Goal: Find specific page/section: Find specific page/section

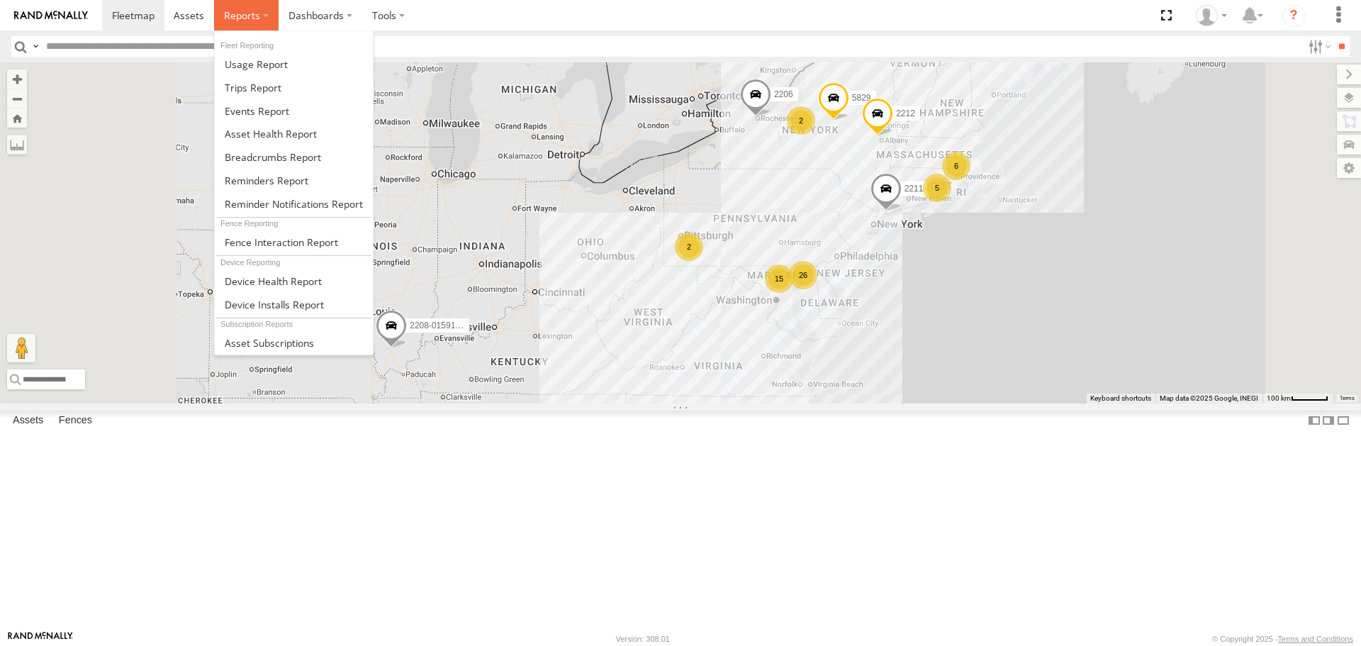
click at [228, 24] on label at bounding box center [246, 15] width 65 height 30
click at [276, 134] on span at bounding box center [271, 133] width 92 height 13
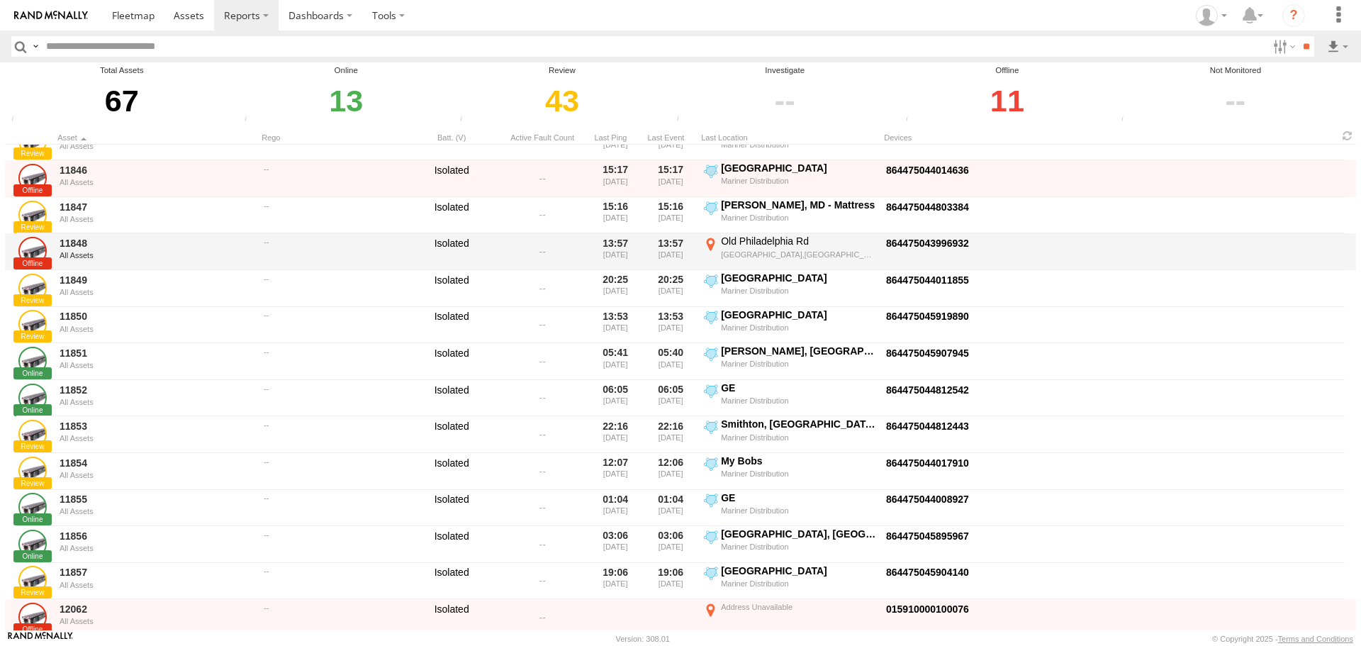
scroll to position [662, 0]
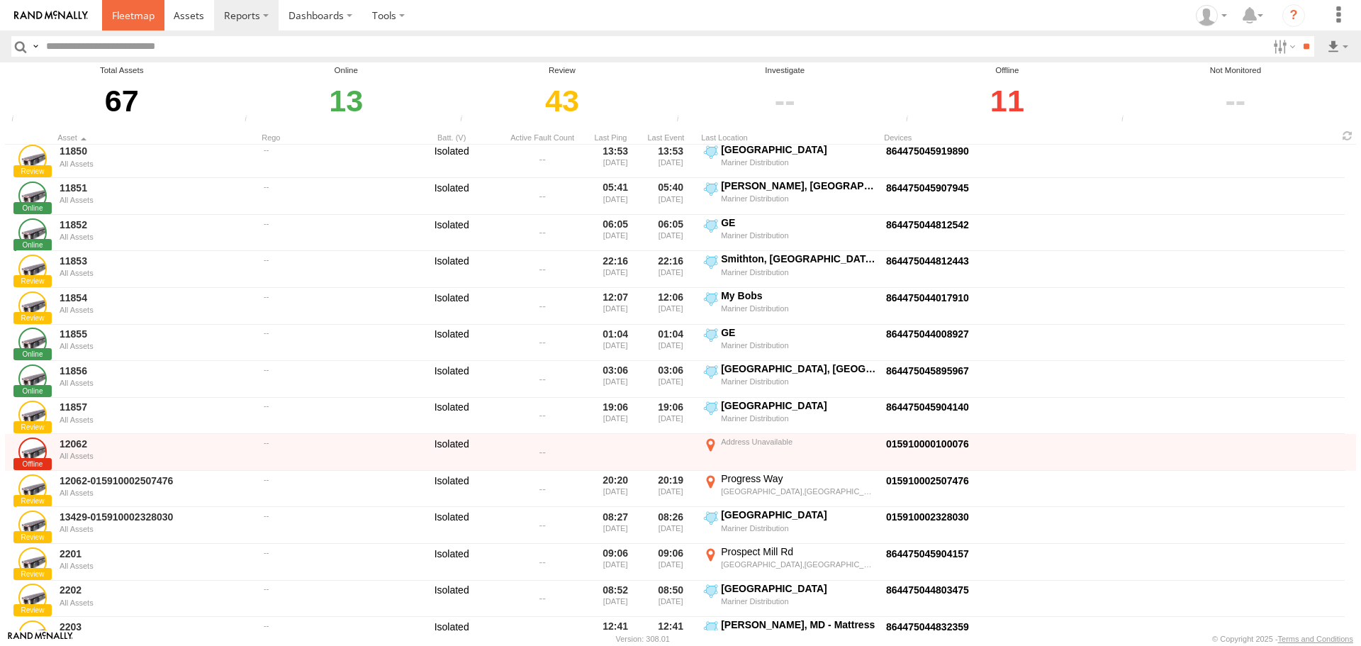
click at [125, 18] on span at bounding box center [133, 15] width 43 height 13
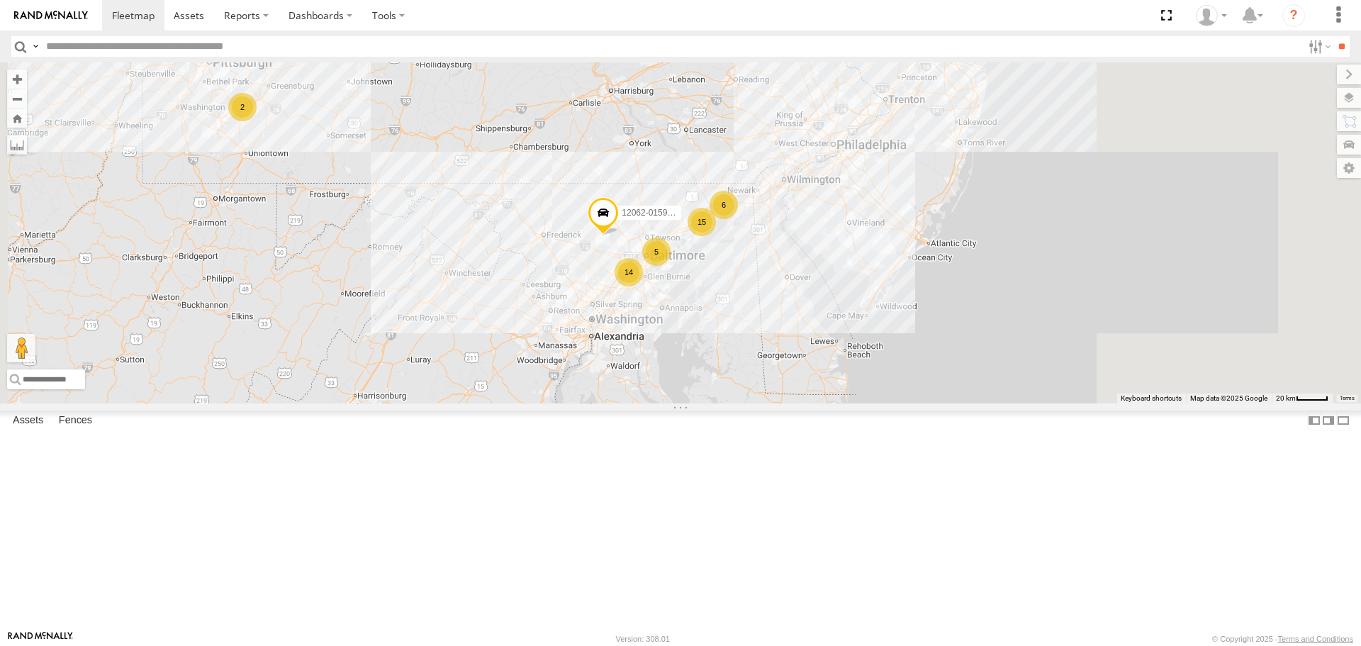
drag, startPoint x: 952, startPoint y: 509, endPoint x: 810, endPoint y: 303, distance: 250.2
click at [810, 303] on div "2208-015910002284753 2206 5829 2212 2211 15 6 14 12062-015910002507476 5 2" at bounding box center [680, 232] width 1361 height 340
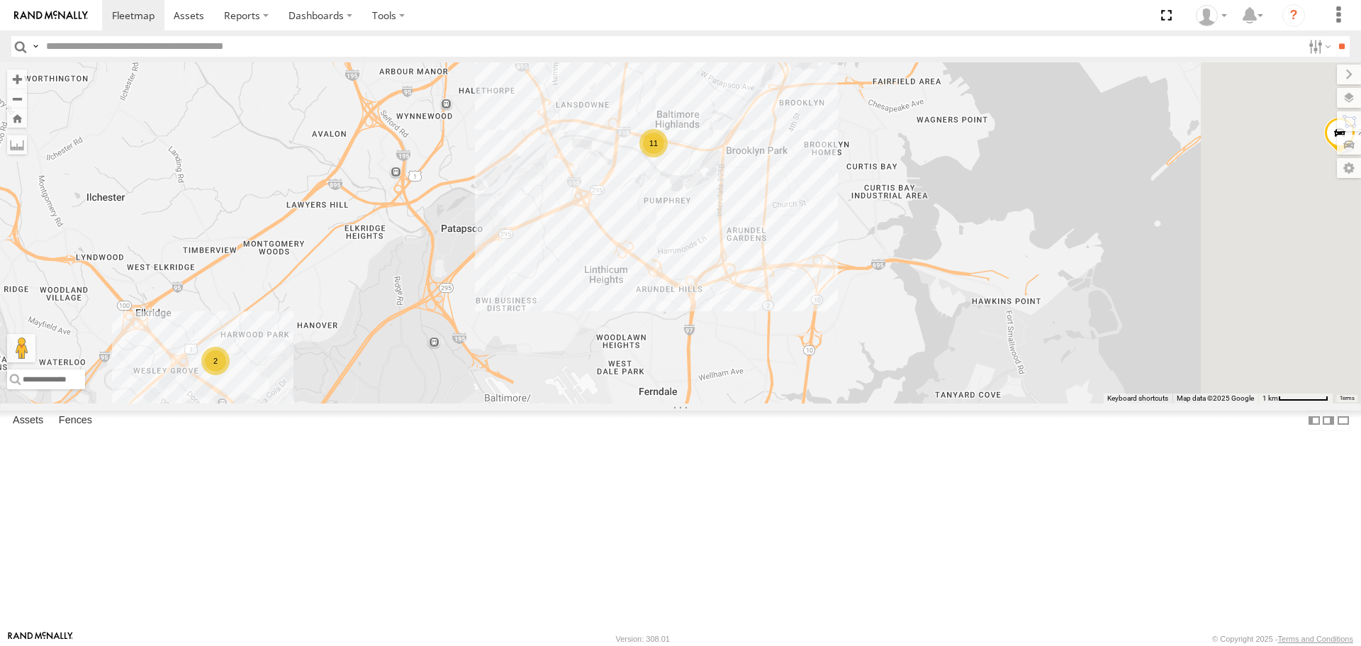
drag, startPoint x: 860, startPoint y: 373, endPoint x: 758, endPoint y: 418, distance: 111.4
click at [758, 403] on div "2208-015910002284753 2206 5829 2212 2211 12062-015910002507476 2201 9664-015910…" at bounding box center [680, 232] width 1361 height 340
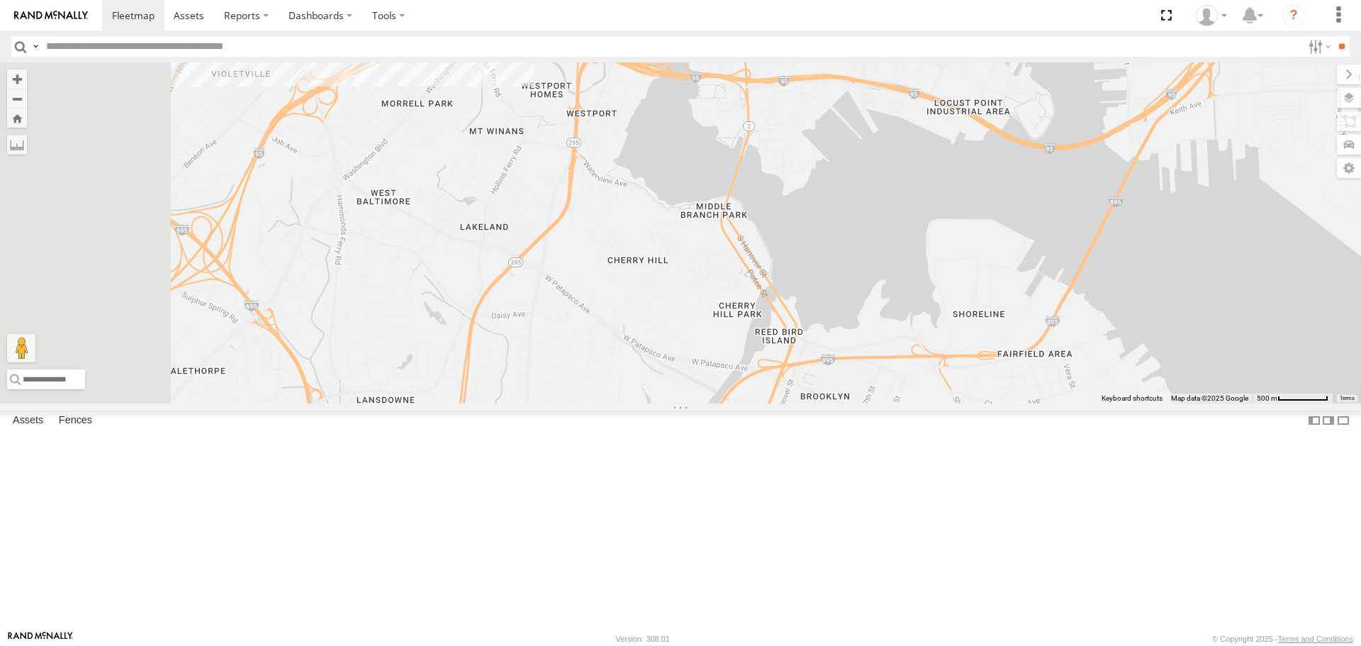
drag, startPoint x: 777, startPoint y: 292, endPoint x: 776, endPoint y: 679, distance: 387.1
click at [776, 645] on html at bounding box center [680, 323] width 1361 height 646
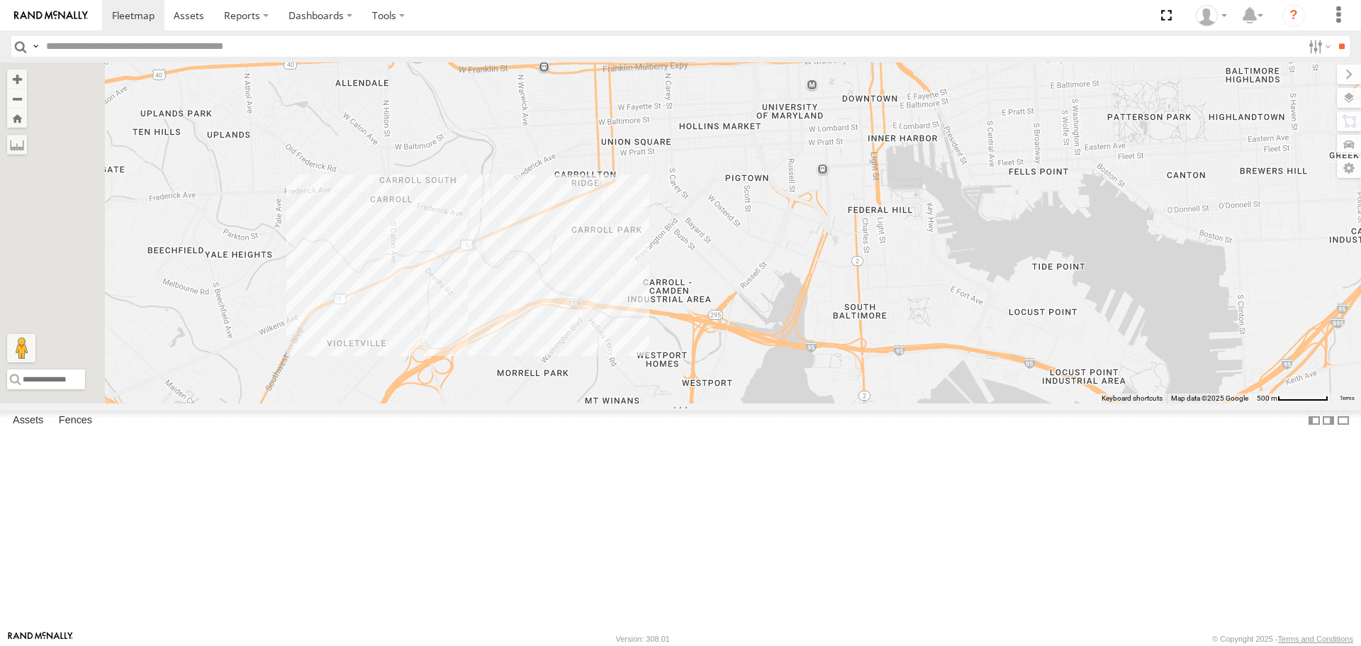
drag, startPoint x: 630, startPoint y: 299, endPoint x: 746, endPoint y: 569, distance: 293.2
click at [746, 403] on div "2208-015910002284753 2206 5829 2212 2211 12062-015910002507476 2201 9664-015910…" at bounding box center [680, 232] width 1361 height 340
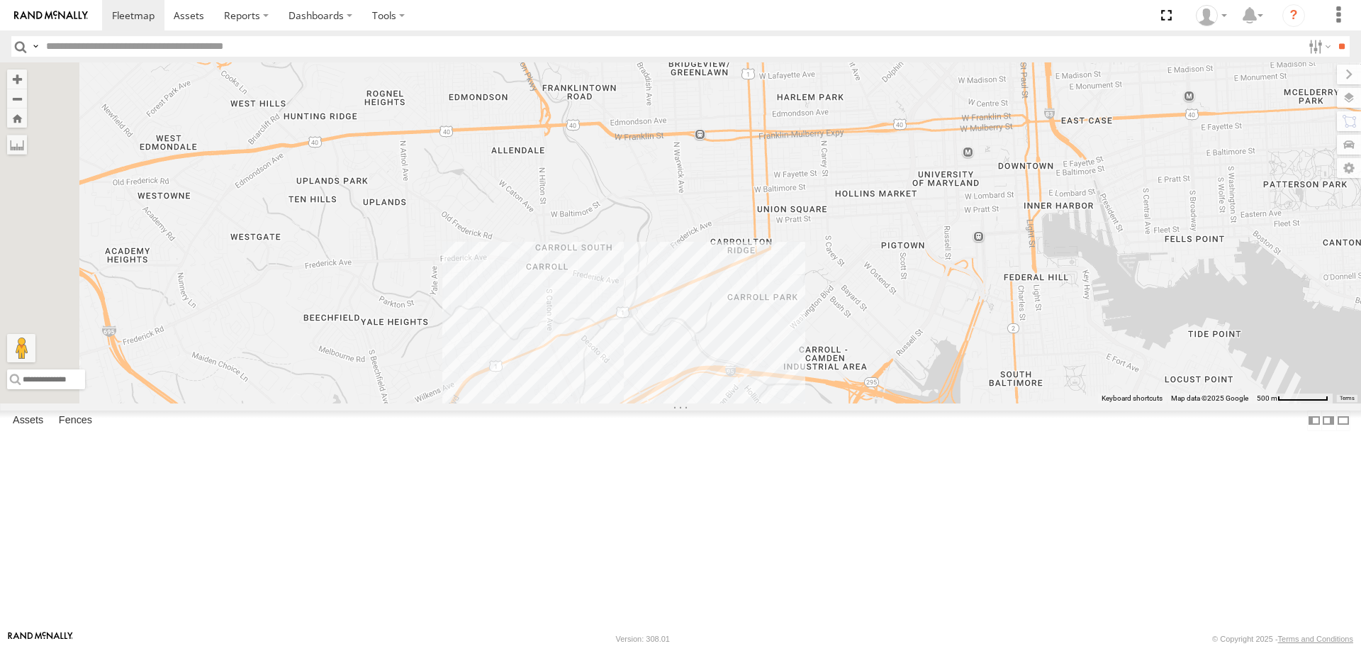
drag, startPoint x: 479, startPoint y: 295, endPoint x: 645, endPoint y: 369, distance: 182.2
click at [645, 369] on div "2208-015910002284753 2206 5829 2212 2211 12062-015910002507476 2201 9664-015910…" at bounding box center [680, 232] width 1361 height 340
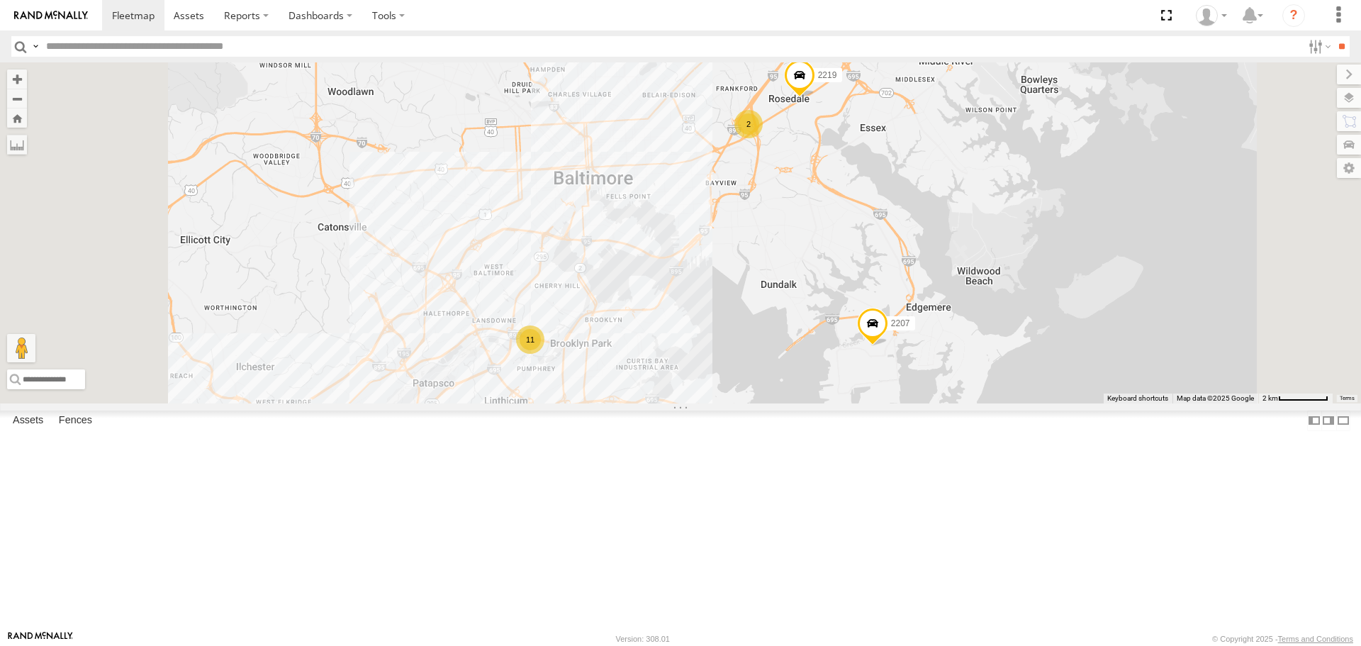
click at [888, 346] on span at bounding box center [872, 327] width 31 height 38
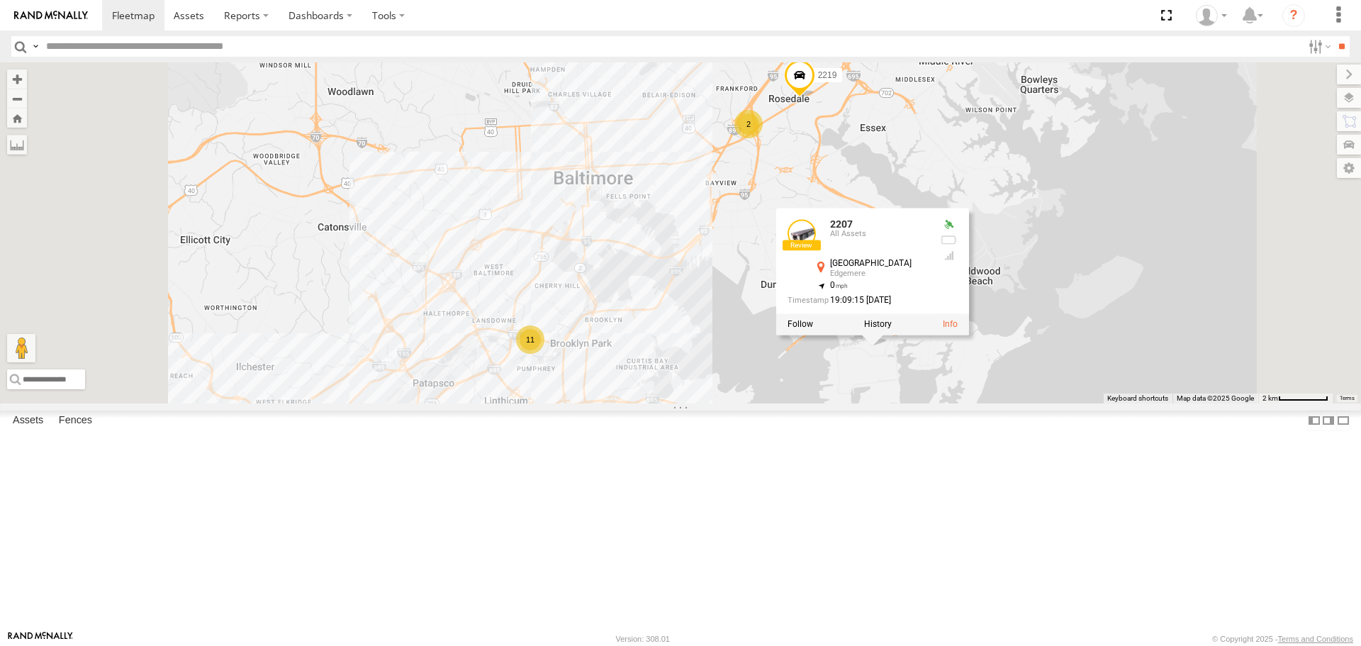
click at [992, 403] on div "2 2 11 2219 2207 2207 All [STREET_ADDRESS] 39.22753 , -76.4752 0 19:09:15 [DATE]" at bounding box center [680, 232] width 1361 height 340
click at [1270, 330] on div "2 2 11 2219 2207 2207 All [STREET_ADDRESS] 39.22753 , -76.4752 0 19:09:15 [DATE]" at bounding box center [680, 232] width 1361 height 340
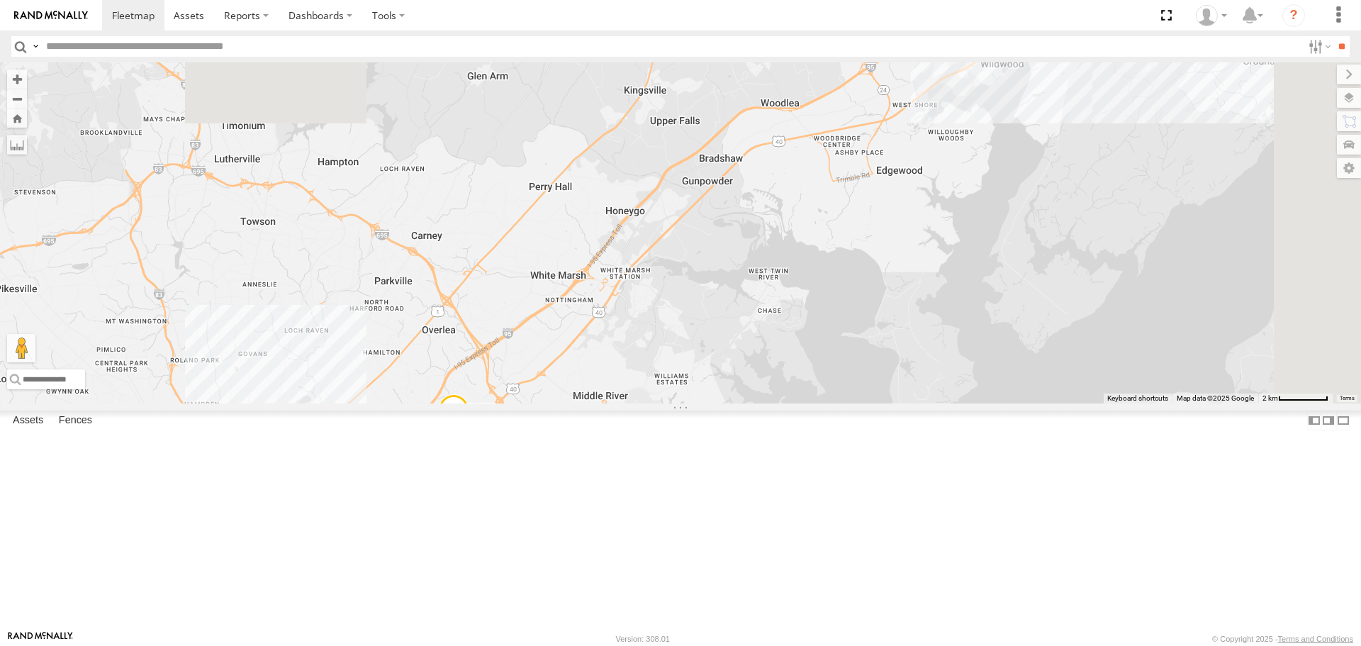
drag, startPoint x: 1007, startPoint y: 317, endPoint x: 771, endPoint y: 426, distance: 259.5
click at [678, 403] on div "2 2 11 2219 2207" at bounding box center [680, 232] width 1361 height 340
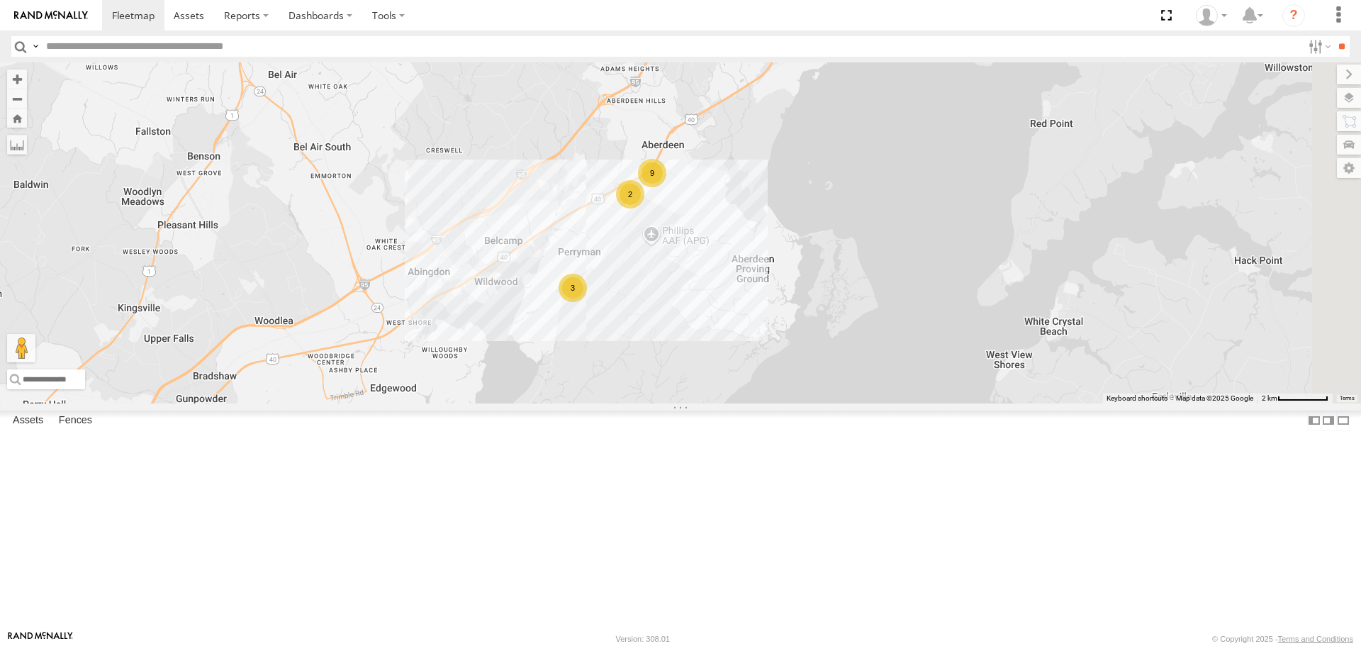
drag, startPoint x: 1135, startPoint y: 201, endPoint x: 628, endPoint y: 427, distance: 555.5
click at [628, 403] on div "2 2 11 2219 2207 2 9 3" at bounding box center [680, 232] width 1361 height 340
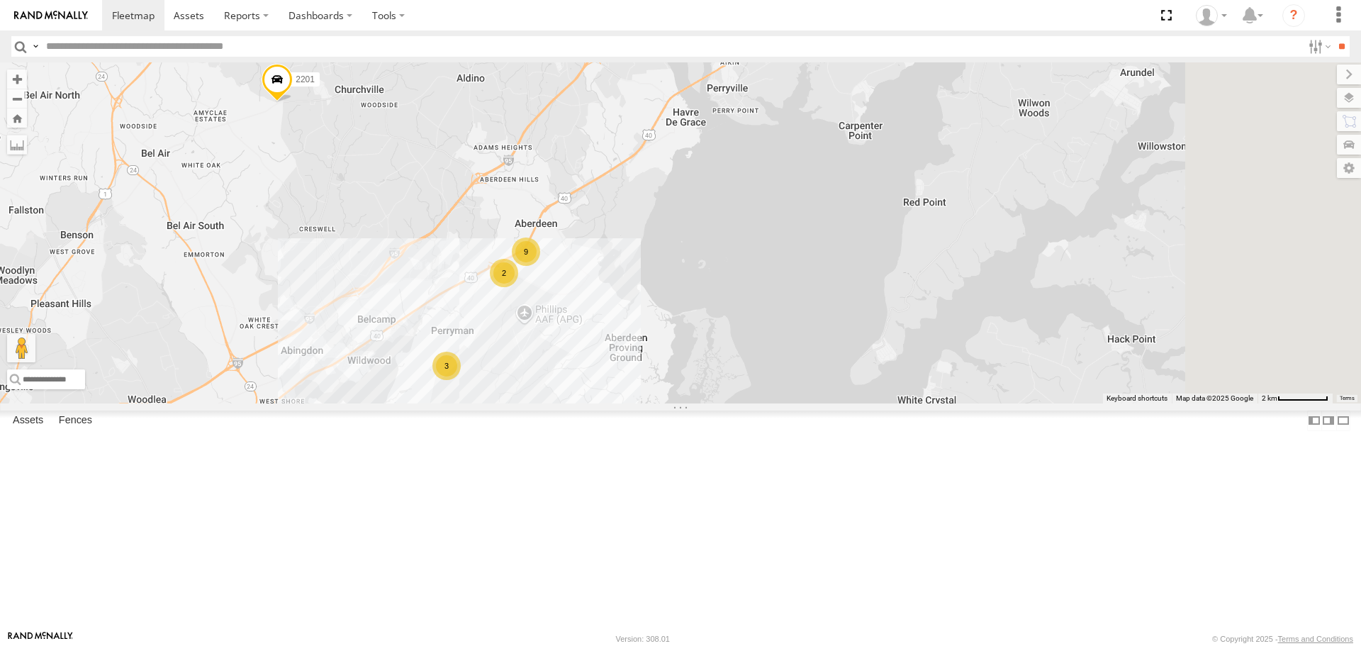
drag, startPoint x: 840, startPoint y: 246, endPoint x: 820, endPoint y: 257, distance: 22.9
click at [820, 257] on div "2 2 11 2219 2207 2 9 3 2201 4 2216" at bounding box center [680, 232] width 1361 height 340
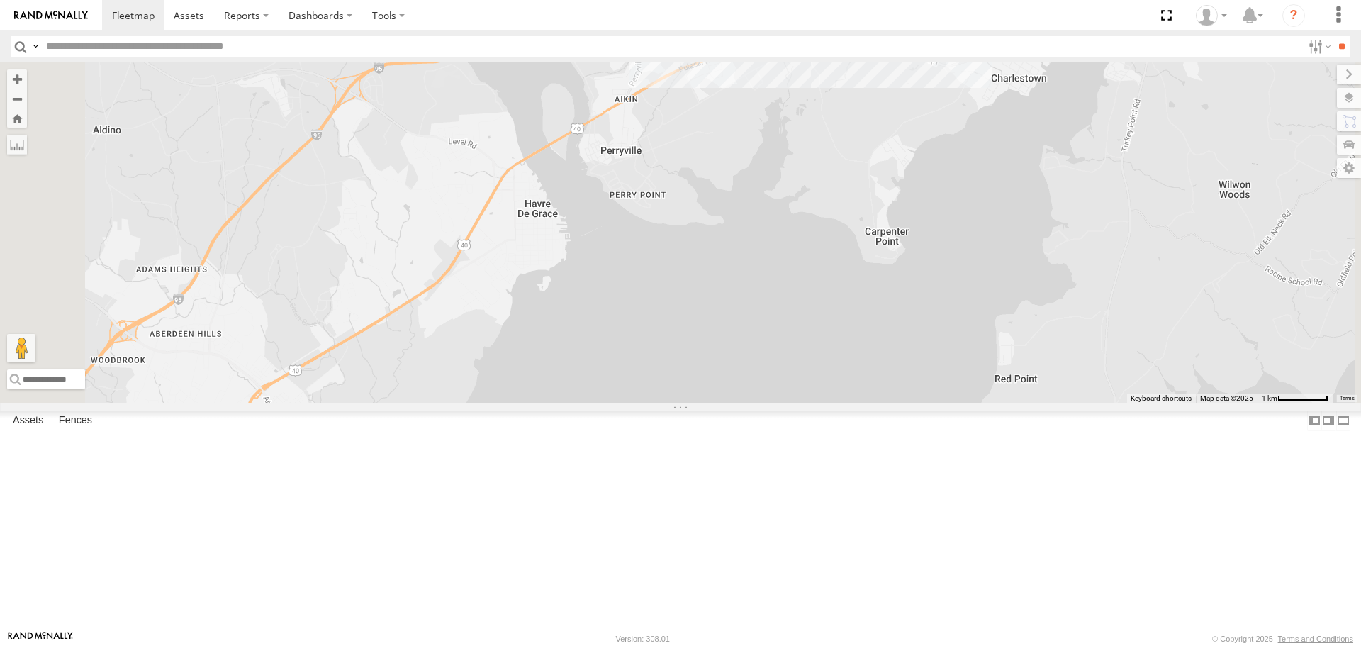
click at [1011, 130] on div "2219 2207 2201 2216 5 9" at bounding box center [680, 232] width 1361 height 340
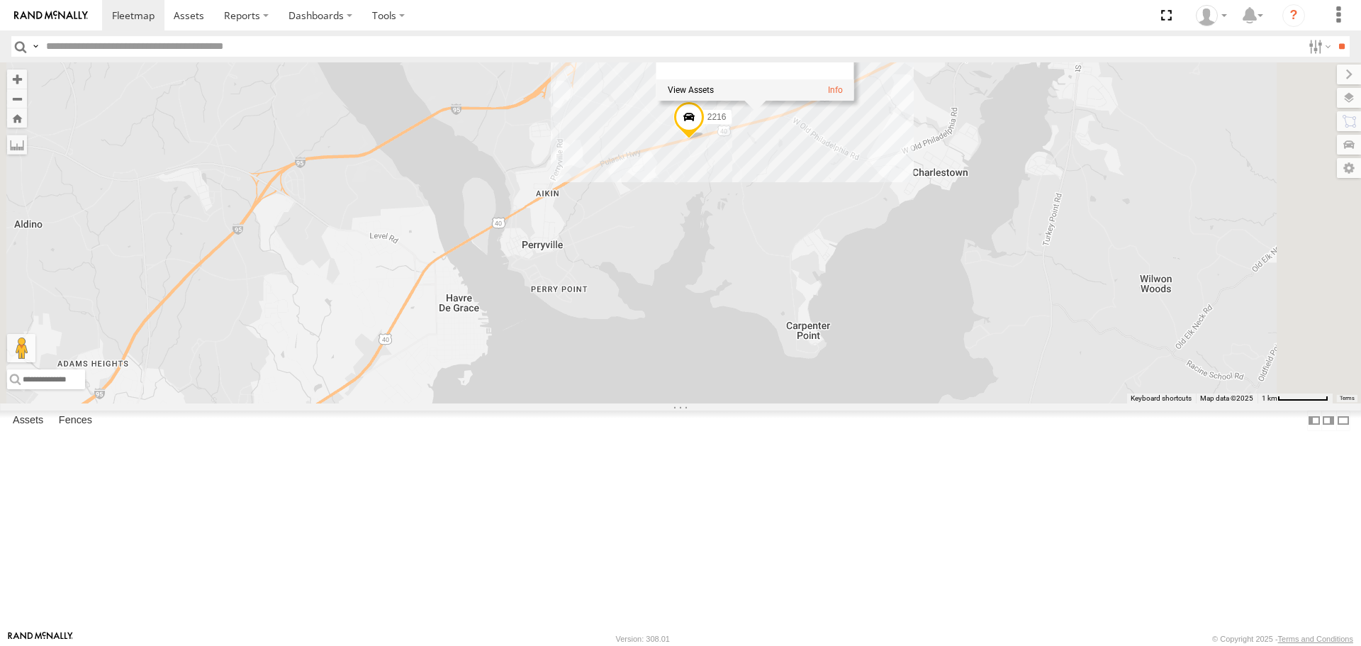
drag, startPoint x: 993, startPoint y: 180, endPoint x: 920, endPoint y: 260, distance: 108.4
click at [920, 260] on div "2219 2207 2201 2216 5 9 GE 5" at bounding box center [680, 232] width 1361 height 340
click at [705, 140] on span at bounding box center [689, 121] width 31 height 38
click at [881, 335] on div "2219 2207 2201 2216 5 9 2216 All [GEOGRAPHIC_DATA] 39.57975 , -76.0359 East 60 …" at bounding box center [680, 232] width 1361 height 340
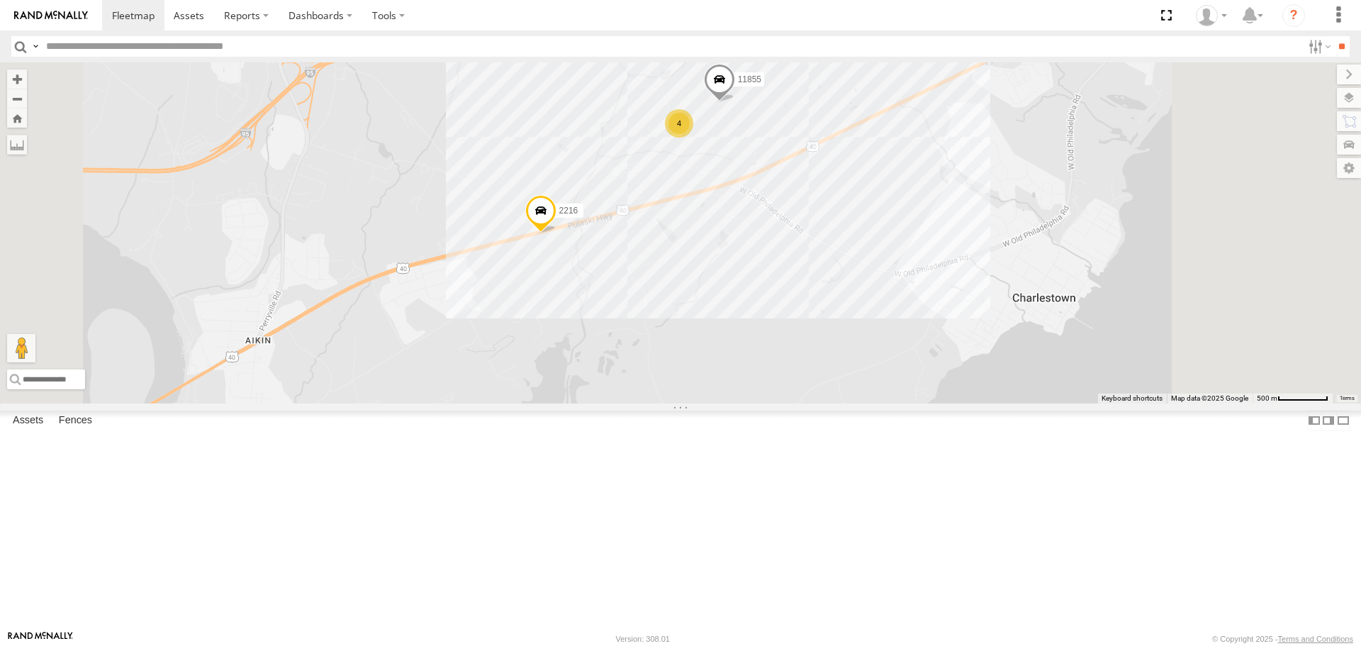
drag, startPoint x: 929, startPoint y: 220, endPoint x: 838, endPoint y: 284, distance: 111.4
click at [838, 284] on div "2219 2207 2201 2216 11855 4" at bounding box center [680, 232] width 1361 height 340
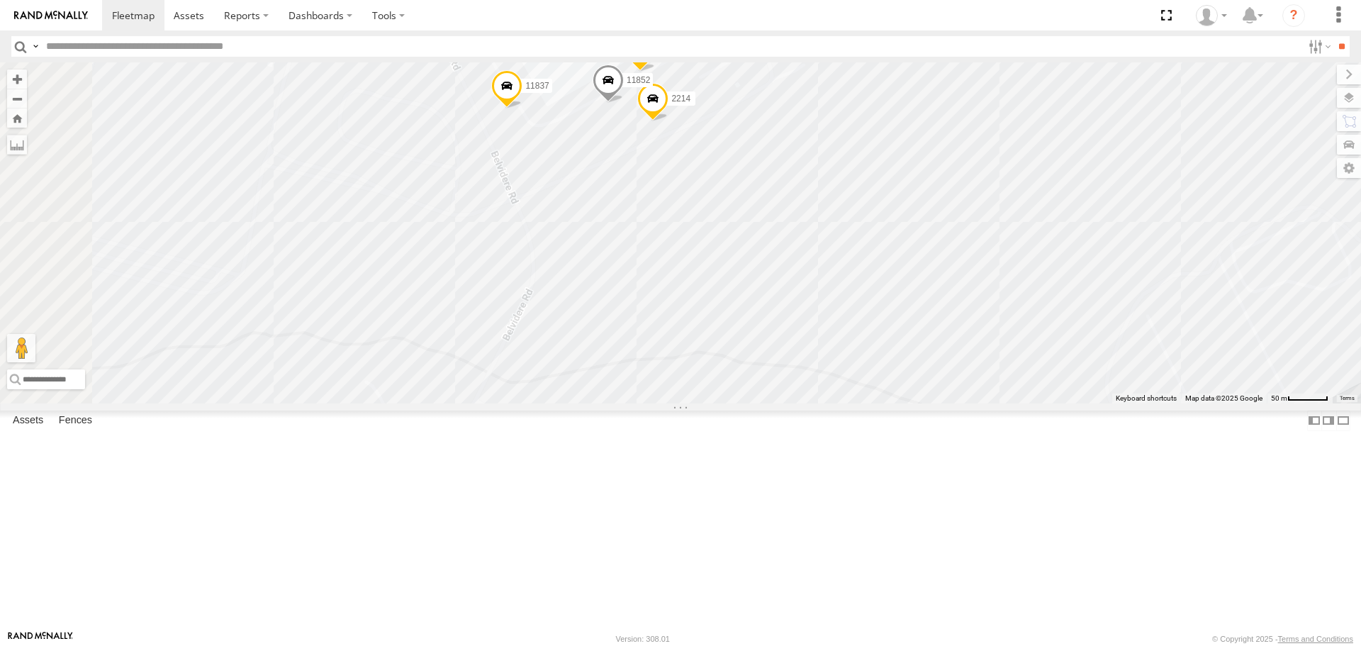
drag, startPoint x: 884, startPoint y: 281, endPoint x: 886, endPoint y: 299, distance: 17.1
click at [886, 299] on div "2219 2207 2201 2216 11855 11837 2214 11852 2215" at bounding box center [680, 232] width 1361 height 340
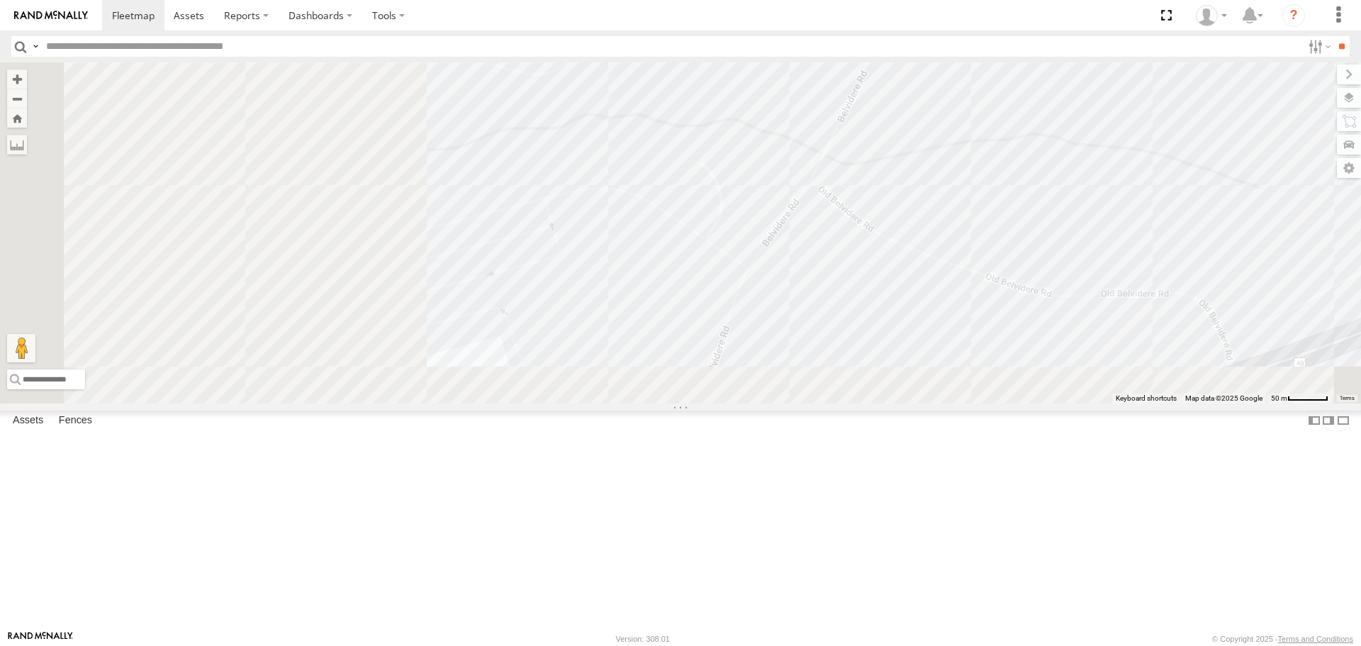
drag, startPoint x: 818, startPoint y: 426, endPoint x: 1025, endPoint y: 264, distance: 262.1
click at [1178, 187] on div "2219 2207 2201 2216 11855 11837 2214 11852 2215" at bounding box center [680, 232] width 1361 height 340
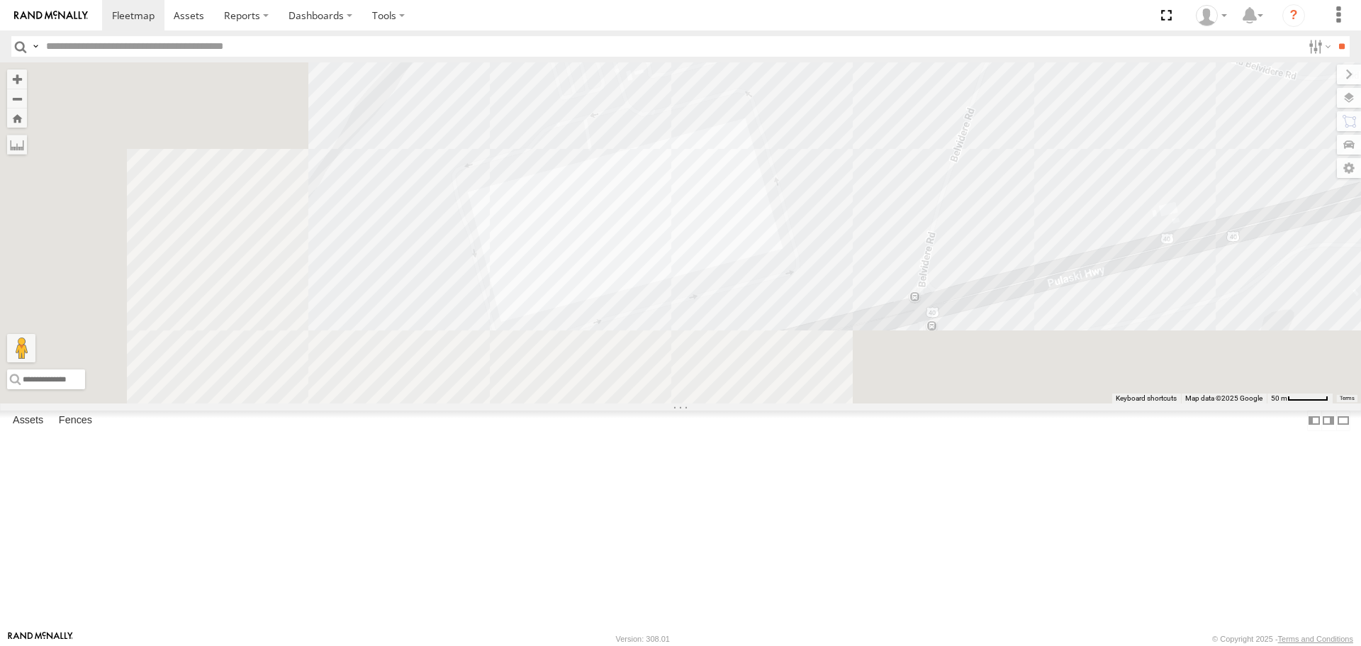
drag, startPoint x: 1071, startPoint y: 165, endPoint x: 1051, endPoint y: 182, distance: 26.2
click at [1106, 140] on div "2219 2207 2201 2216 11855 11837 2214 11852 2215" at bounding box center [680, 232] width 1361 height 340
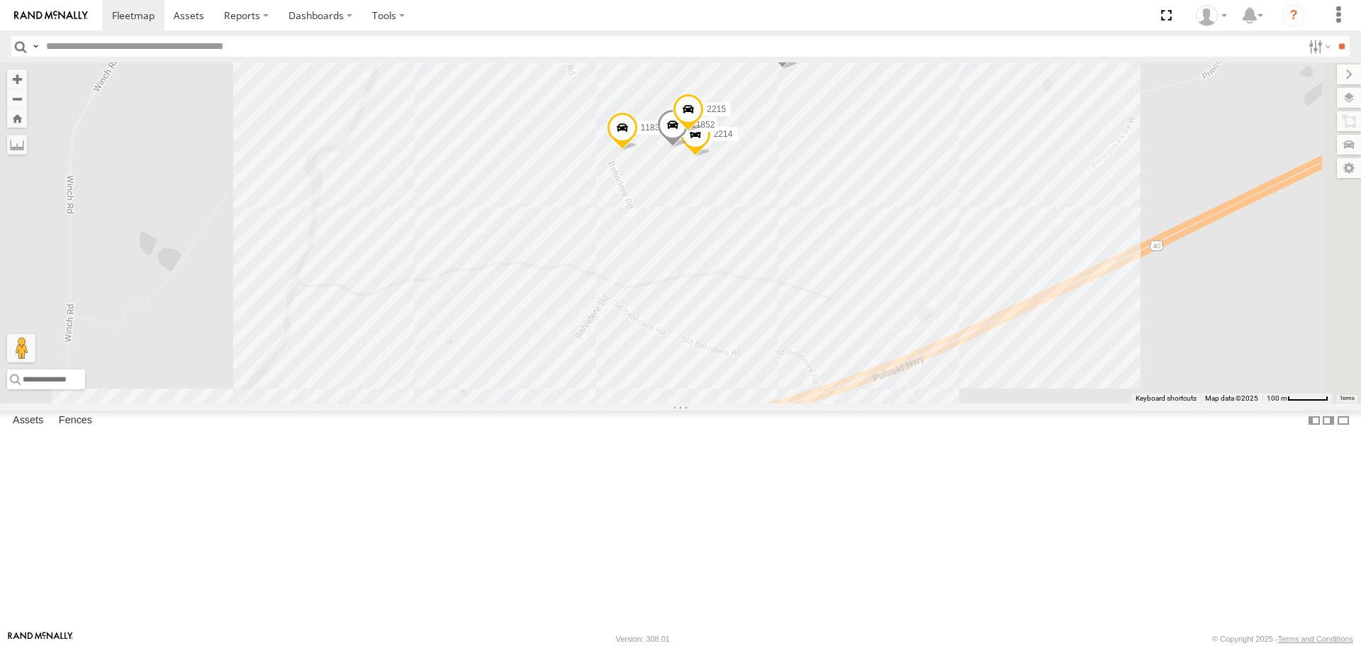
drag, startPoint x: 567, startPoint y: 581, endPoint x: 563, endPoint y: 588, distance: 7.3
click at [563, 403] on div "2219 2207 2201 2216 11855 11837 2214 11852 2215" at bounding box center [680, 232] width 1361 height 340
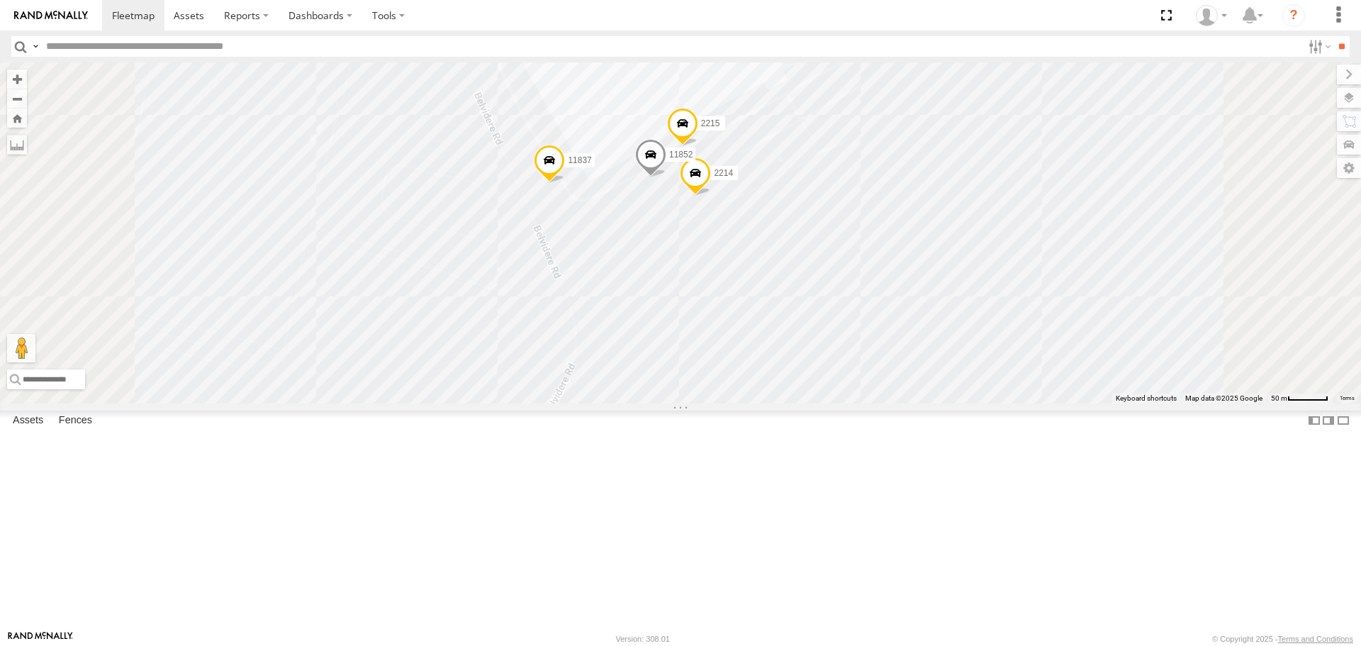
drag, startPoint x: 867, startPoint y: 229, endPoint x: 838, endPoint y: 320, distance: 95.3
click at [838, 320] on div "2219 2207 2201 2216 11855 11837 2214 11852 2215" at bounding box center [680, 232] width 1361 height 340
click at [565, 183] on span at bounding box center [549, 164] width 31 height 38
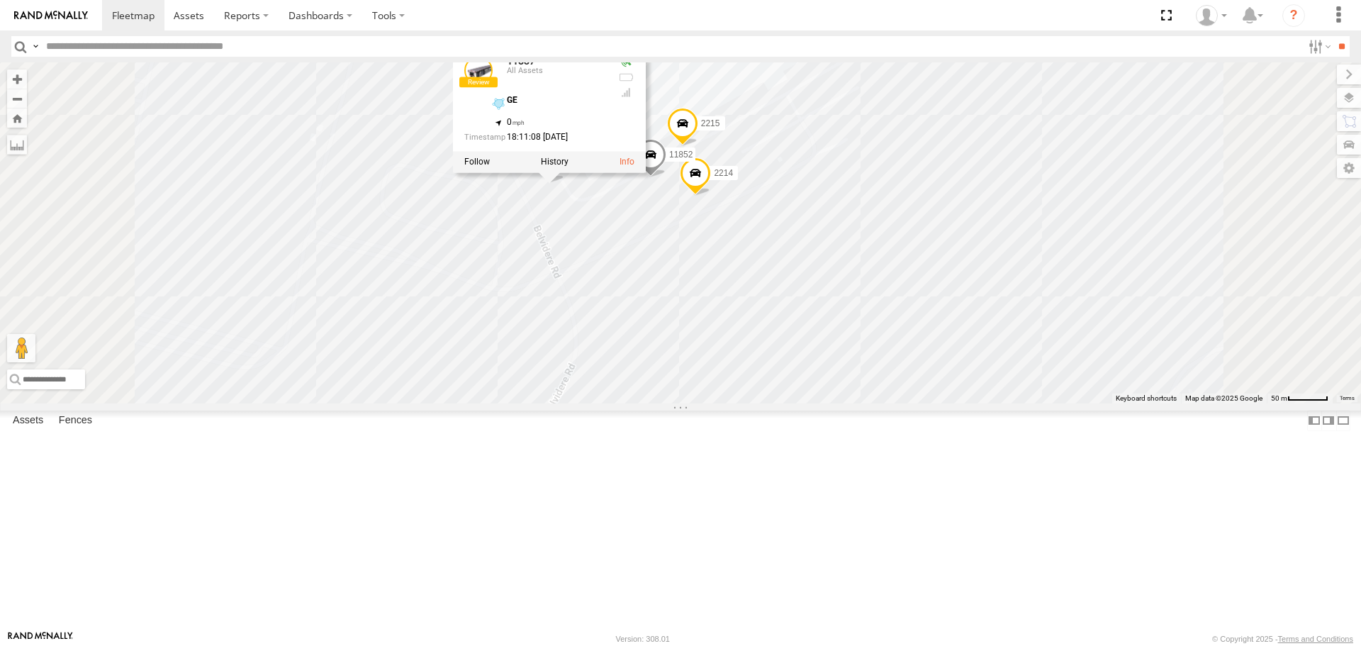
click at [774, 359] on div "2219 2207 2201 2216 11855 11837 2214 11852 2215 11837 All Assets GE 39.59008 , …" at bounding box center [680, 232] width 1361 height 340
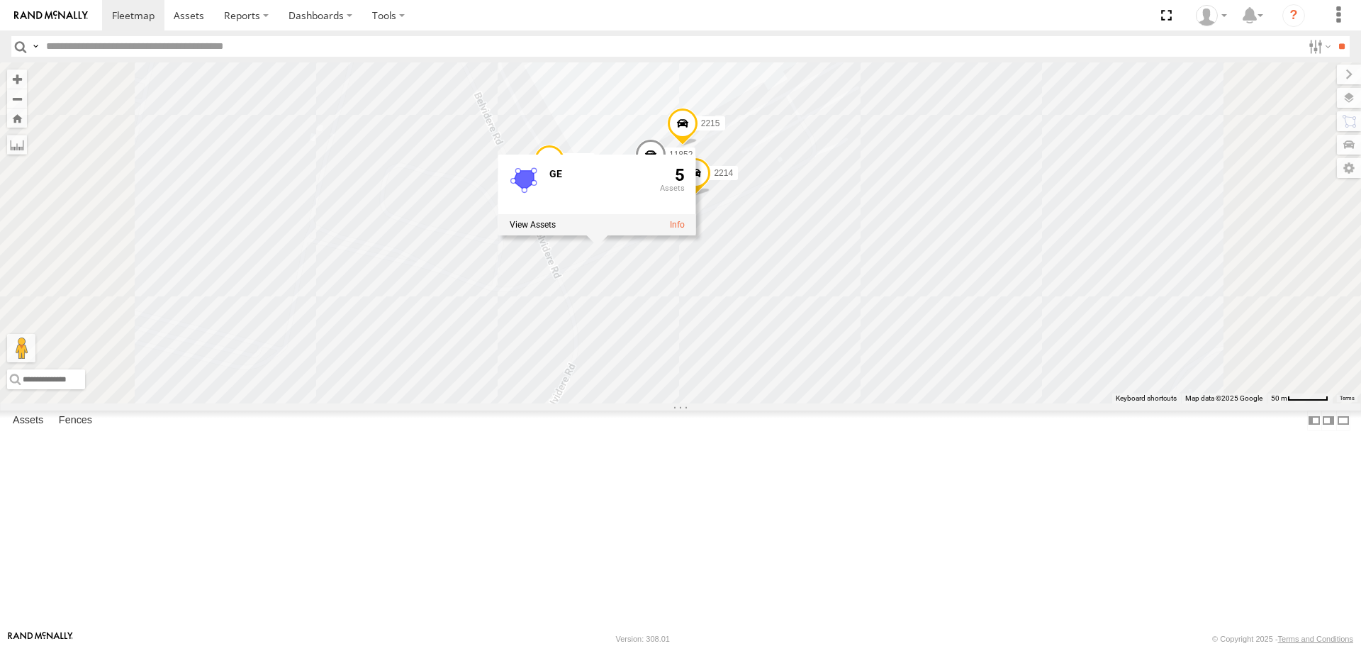
click at [902, 386] on div "2219 2207 2201 2216 11855 11837 2214 11852 2215 GE 5" at bounding box center [680, 232] width 1361 height 340
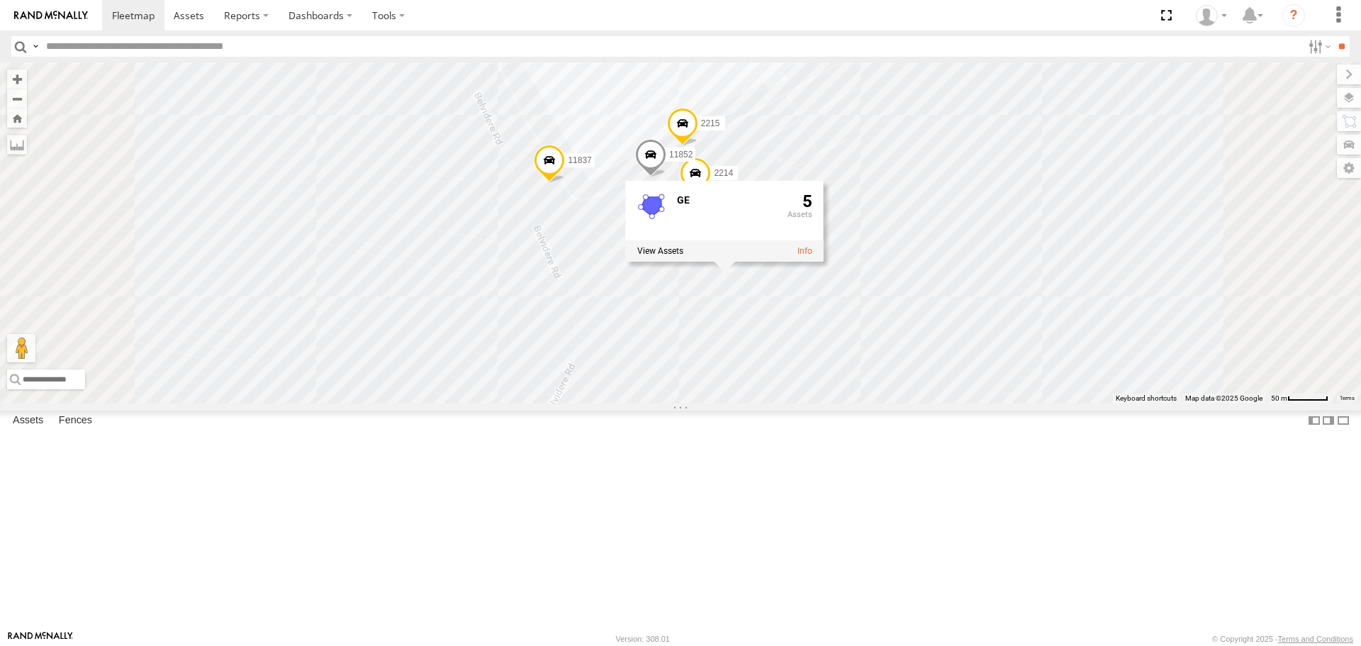
click at [1051, 308] on div "2219 2207 2201 2216 11855 11837 2214 11852 2215 GE 5" at bounding box center [680, 232] width 1361 height 340
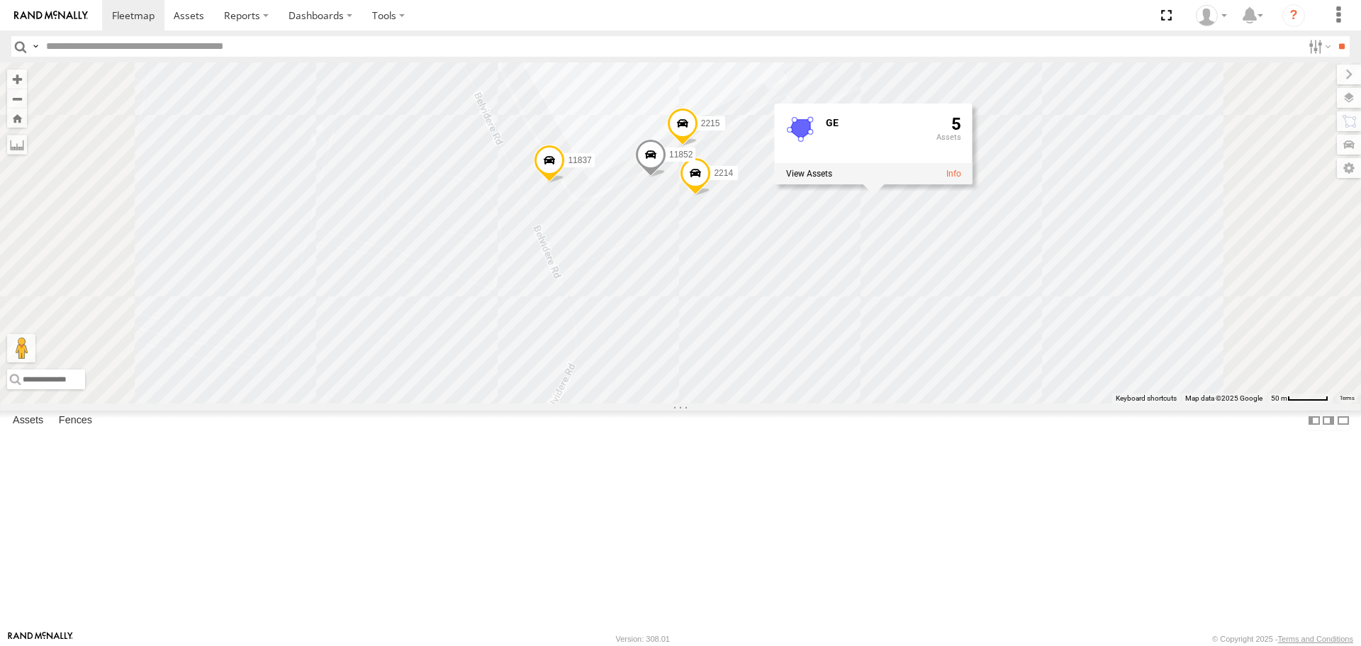
click at [667, 177] on span at bounding box center [650, 158] width 31 height 38
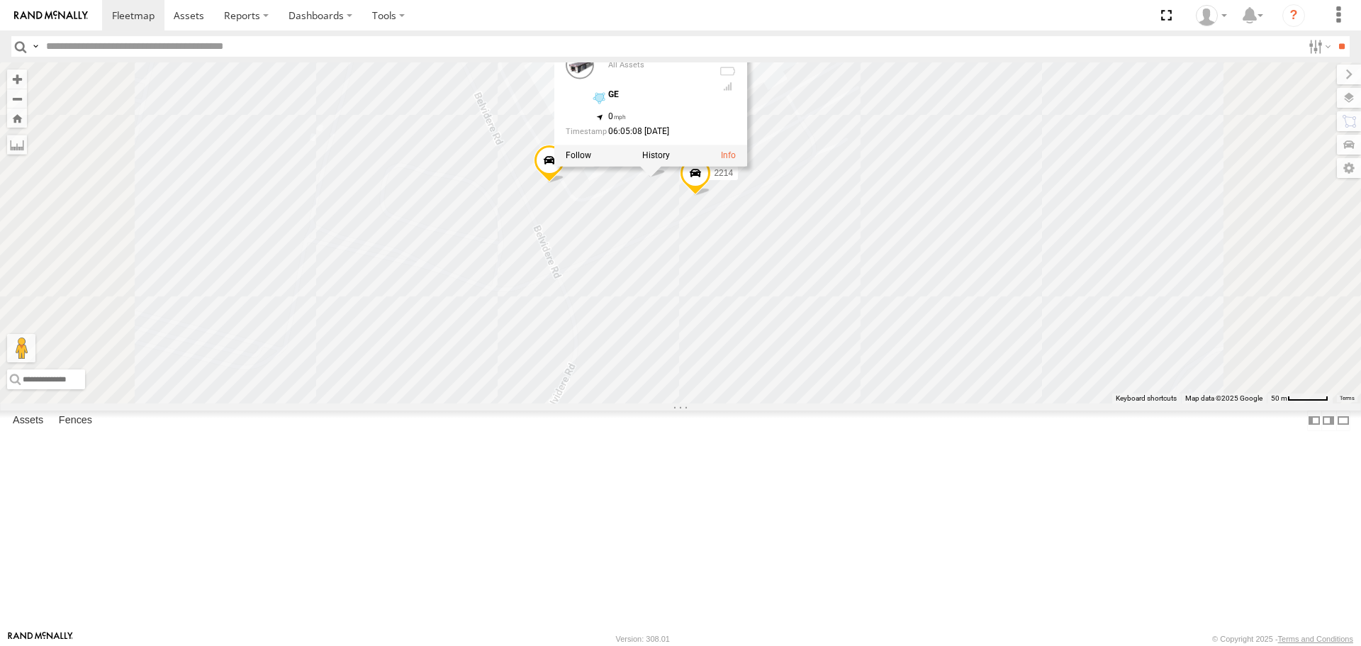
click at [1159, 284] on div "2219 2207 2201 2216 11855 11837 2214 11852 2215 11852 All Assets GE 39.59015 , …" at bounding box center [680, 232] width 1361 height 340
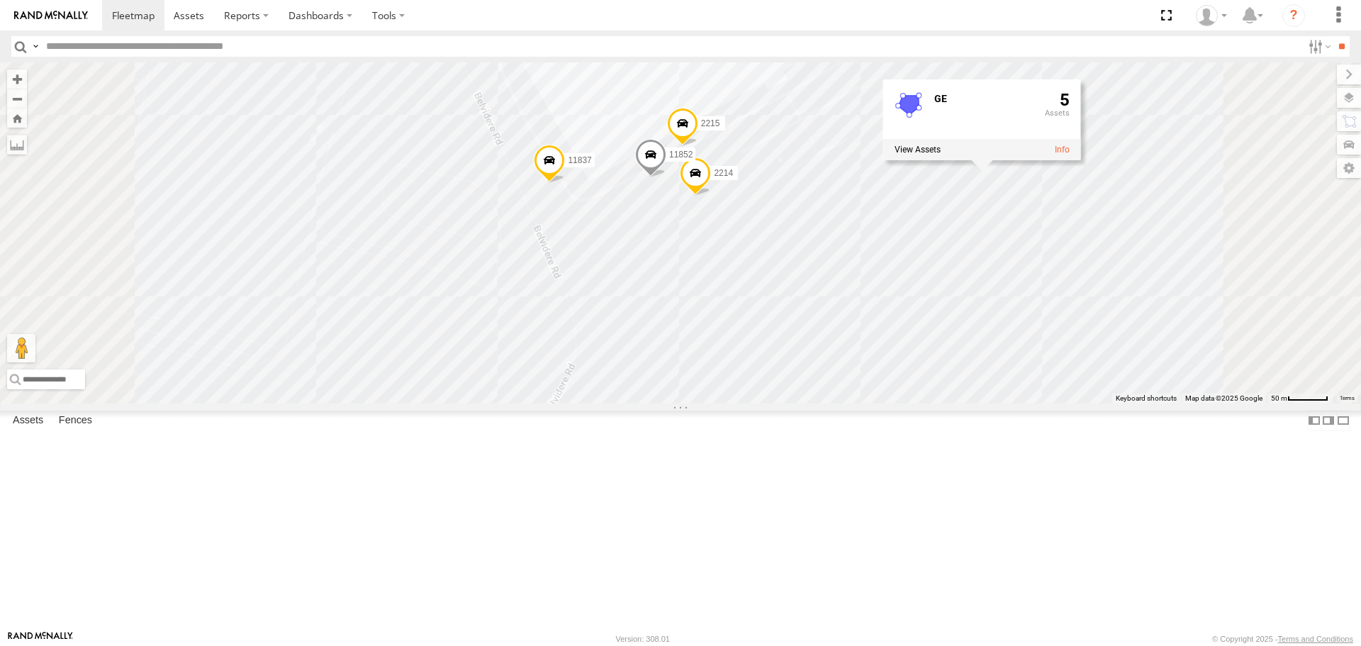
click at [80, 41] on input "text" at bounding box center [671, 46] width 1262 height 21
type input "*****"
click at [1334, 36] on input "**" at bounding box center [1342, 46] width 16 height 21
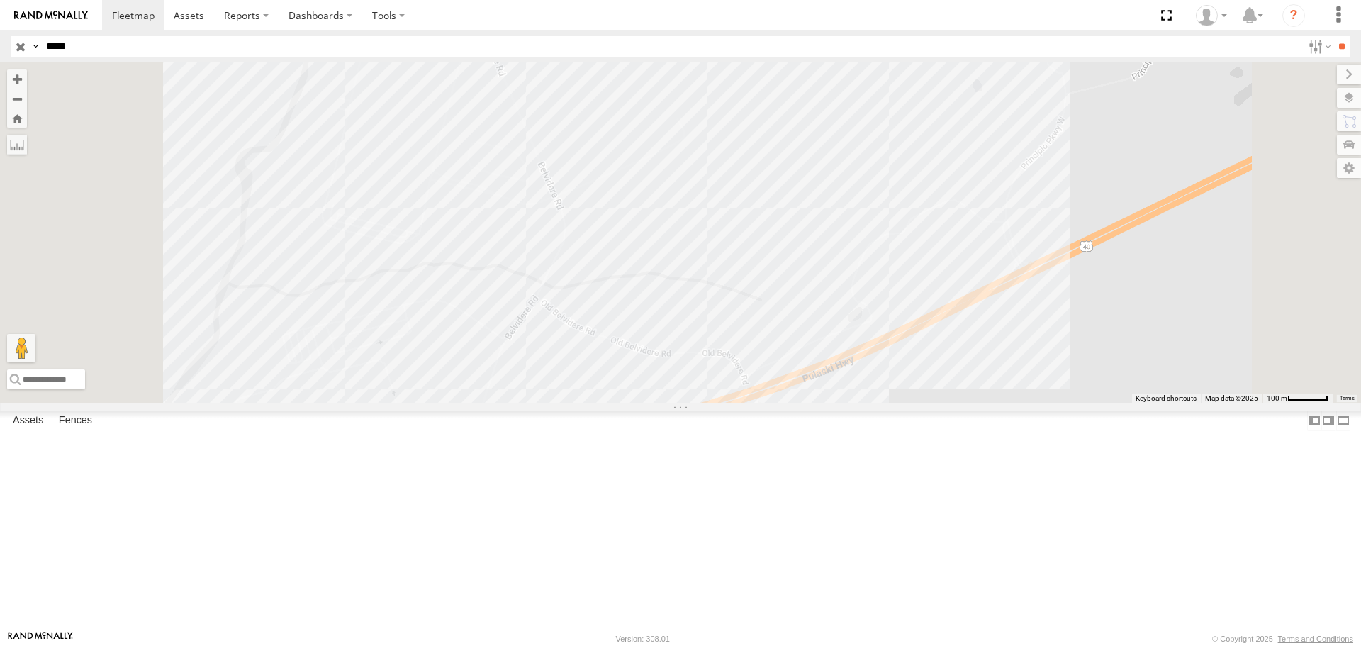
click at [781, 339] on div at bounding box center [680, 232] width 1361 height 340
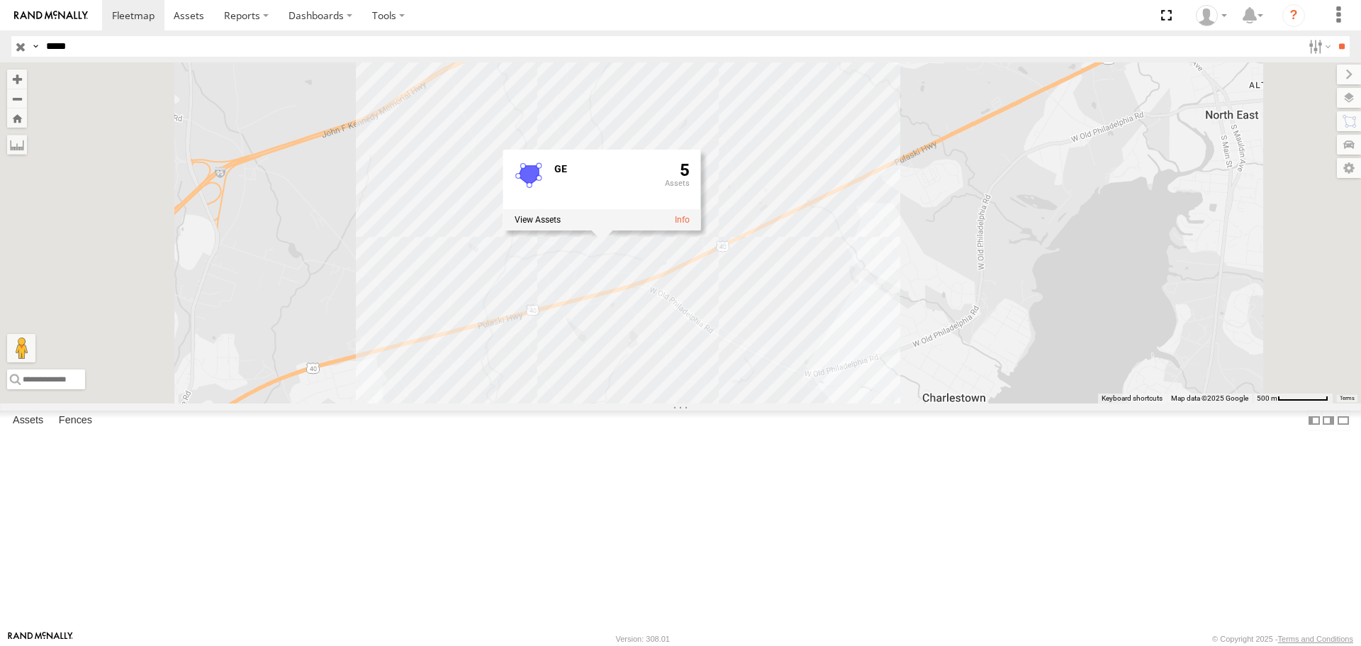
click at [798, 403] on div "GE 5" at bounding box center [680, 232] width 1361 height 340
click at [0, 0] on span at bounding box center [0, 0] width 0 height 0
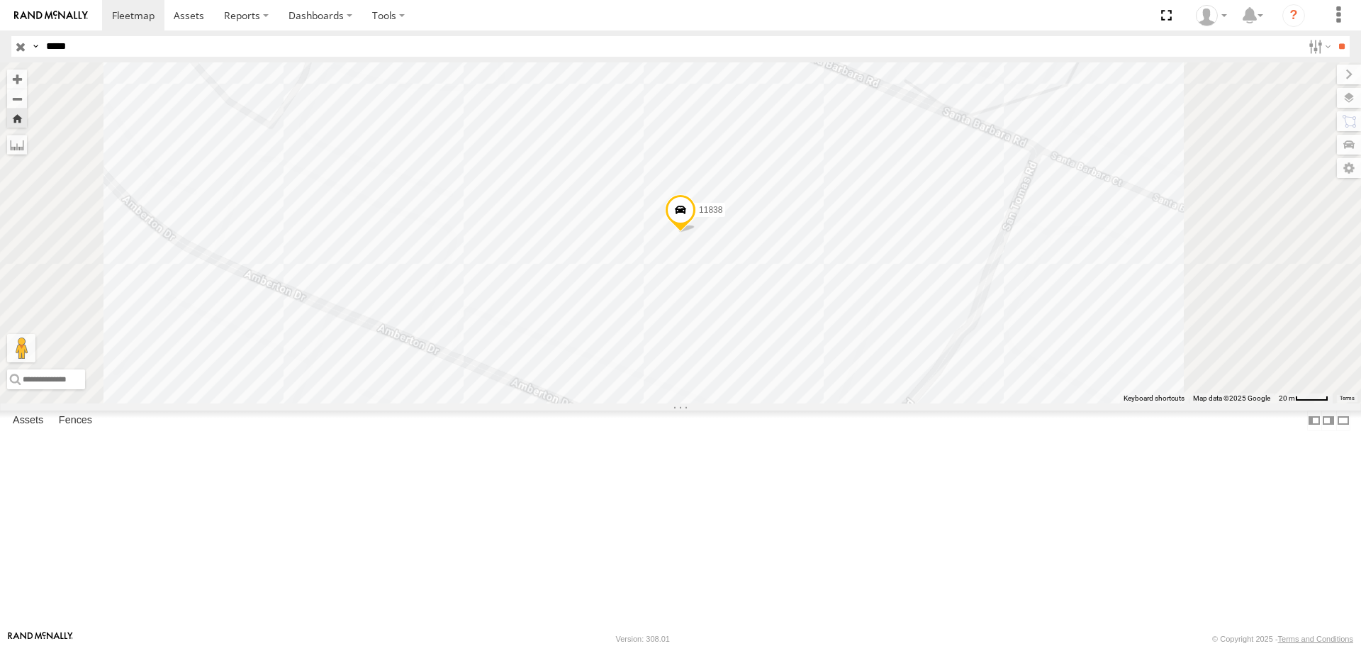
click at [644, 325] on div "11838" at bounding box center [680, 232] width 1361 height 340
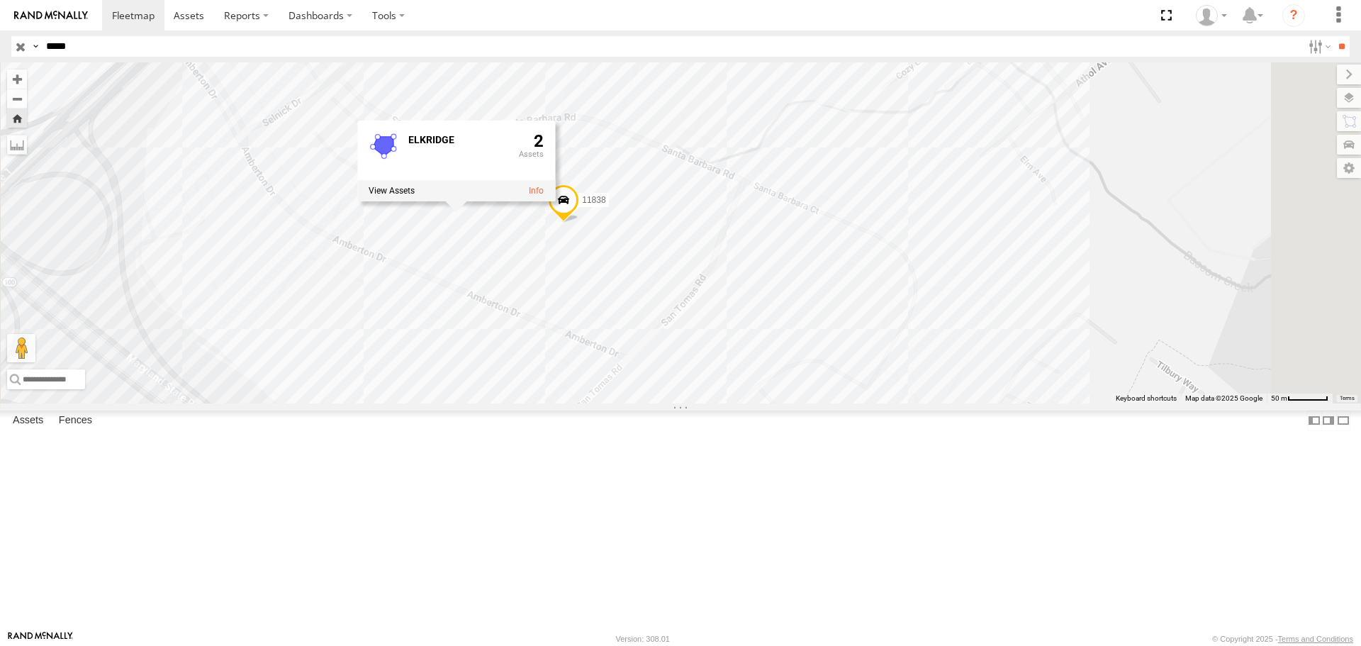
click at [18, 44] on input "button" at bounding box center [20, 46] width 18 height 21
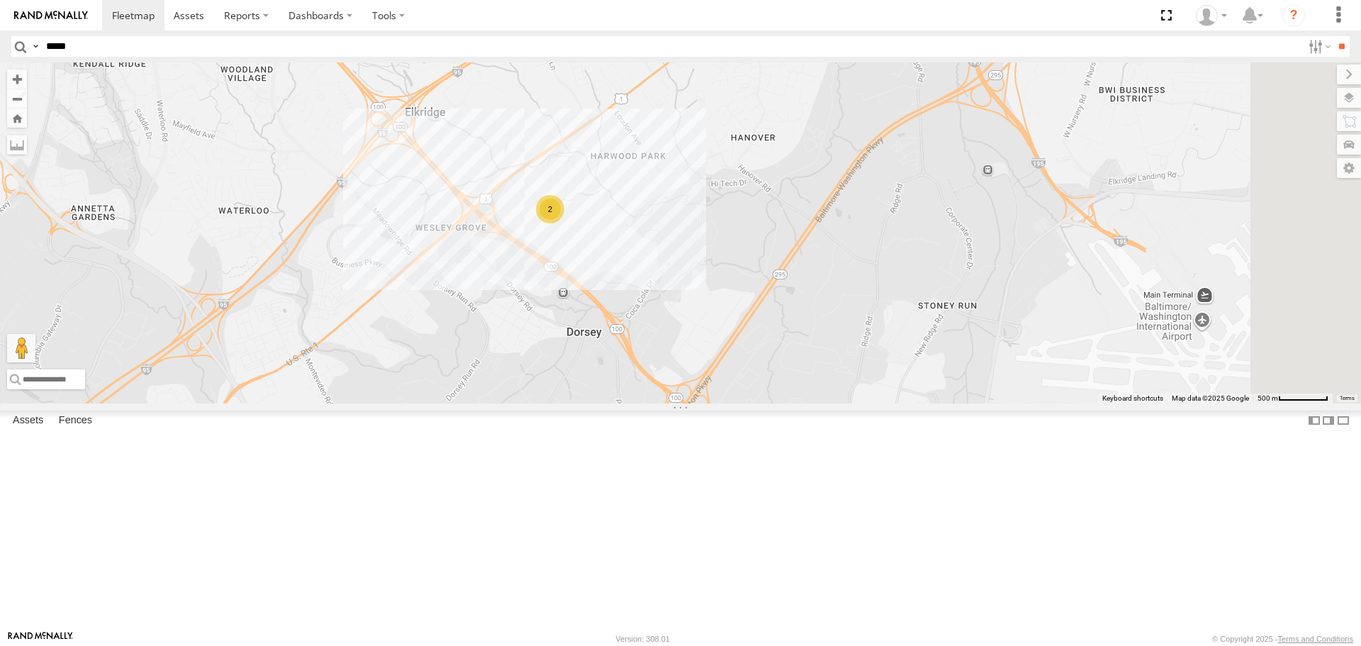
click at [735, 356] on div "2" at bounding box center [680, 232] width 1361 height 340
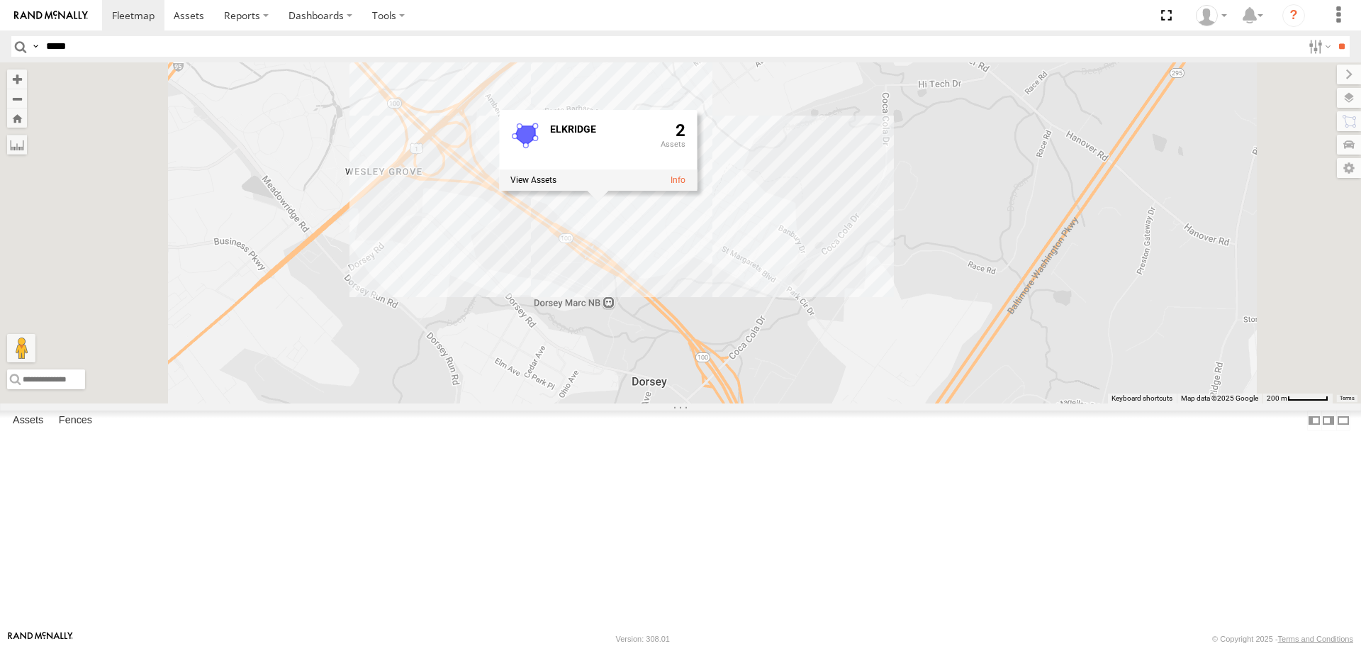
drag, startPoint x: 685, startPoint y: 392, endPoint x: 685, endPoint y: 380, distance: 12.1
click at [685, 388] on div "2 ELKRIDGE 2" at bounding box center [680, 232] width 1361 height 340
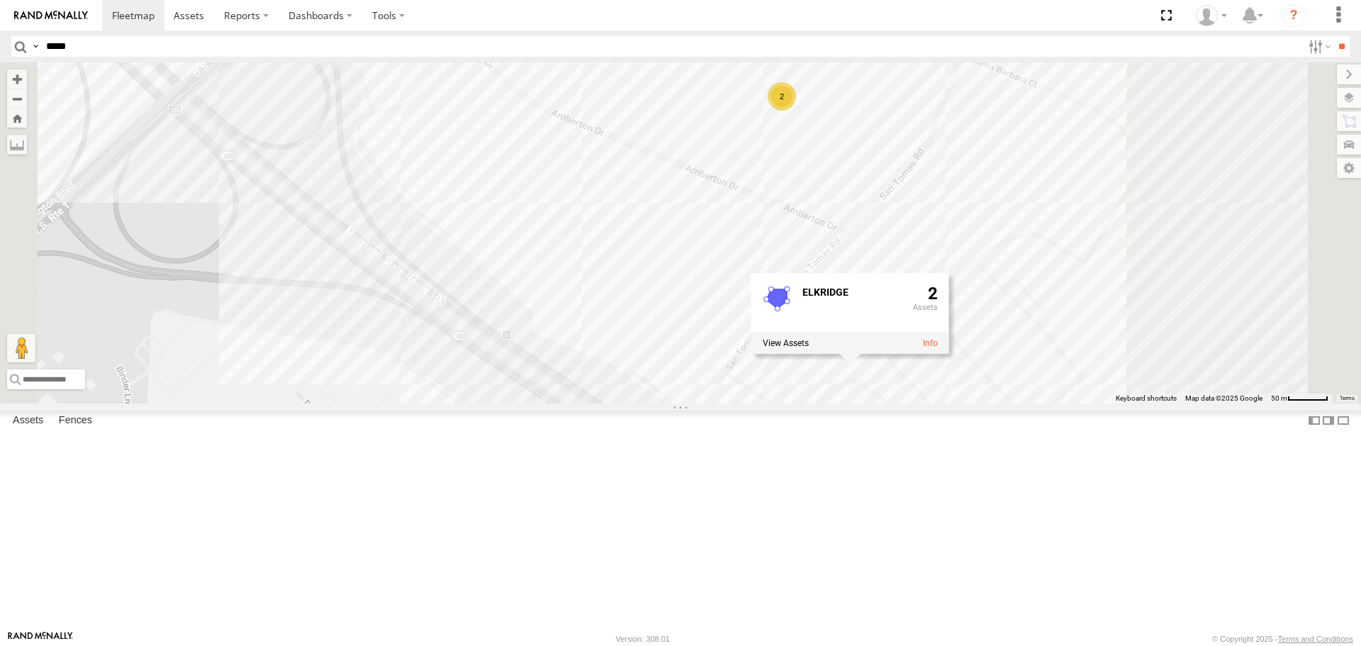
drag, startPoint x: 638, startPoint y: 315, endPoint x: 557, endPoint y: 373, distance: 99.6
click at [508, 394] on div "2 ELKRIDGE 2" at bounding box center [680, 232] width 1361 height 340
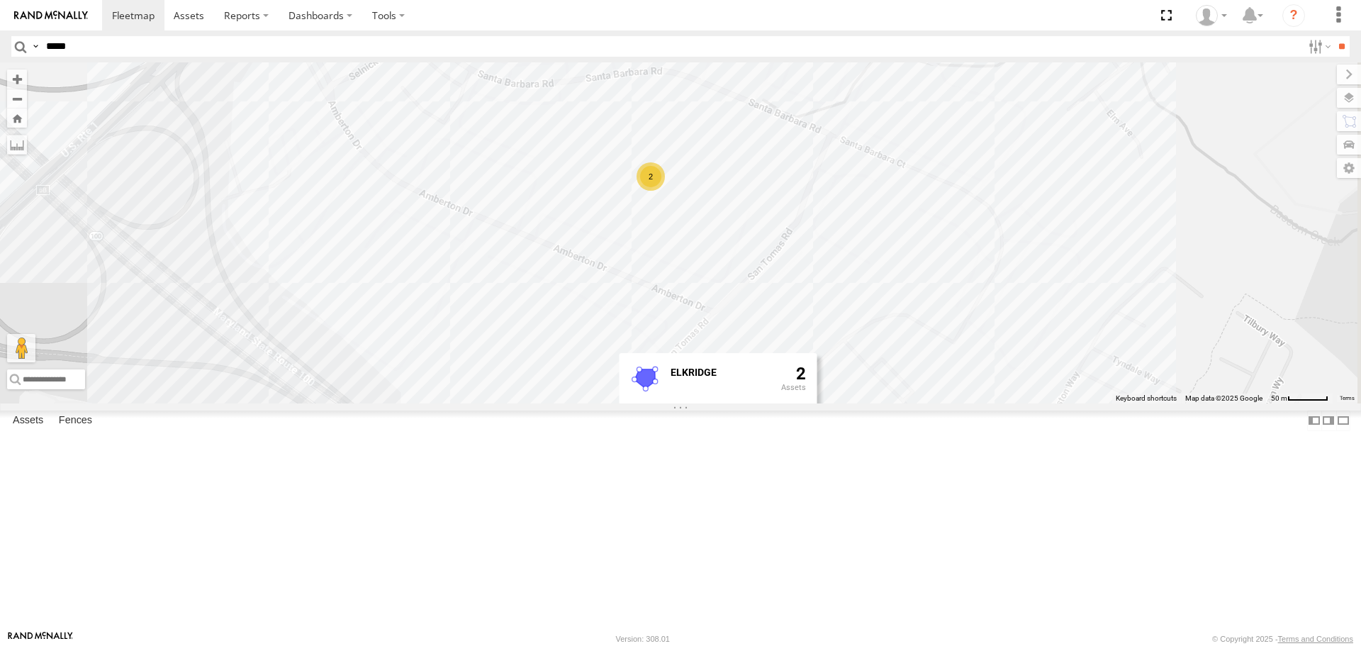
click at [665, 191] on div "2" at bounding box center [651, 176] width 28 height 28
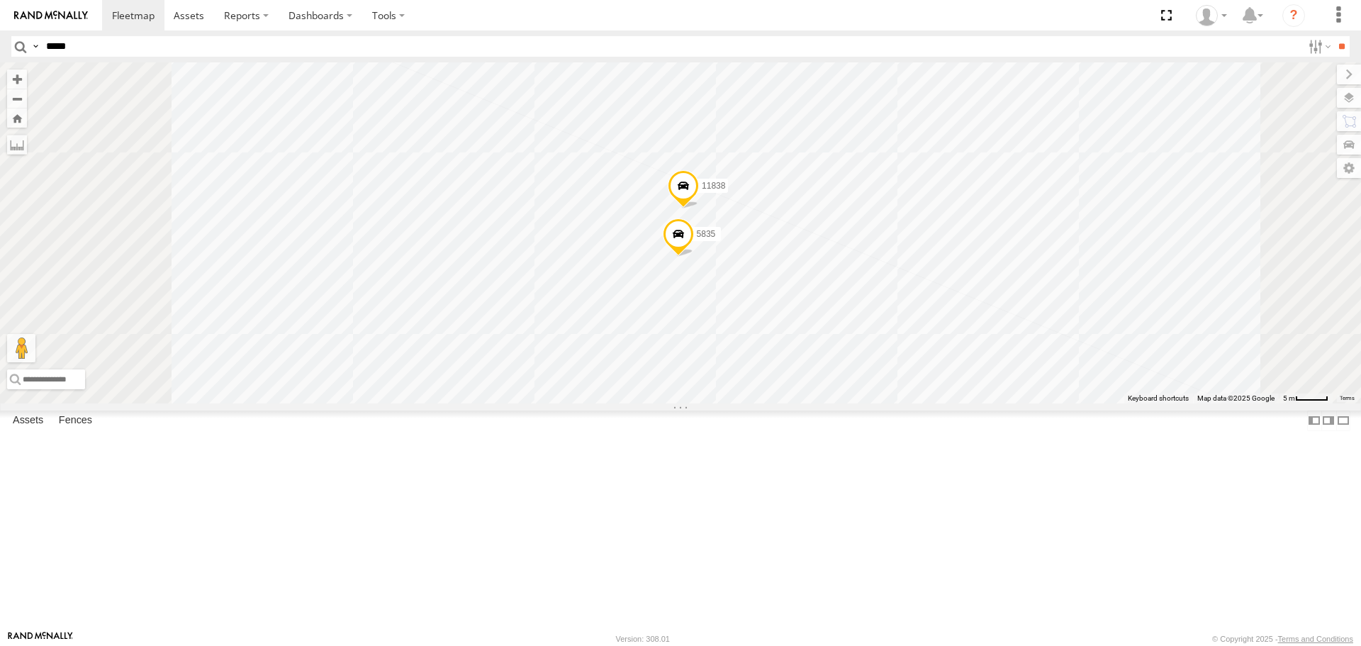
click at [163, 44] on input "*****" at bounding box center [671, 46] width 1262 height 21
type input "****"
click at [1334, 36] on input "**" at bounding box center [1342, 46] width 16 height 21
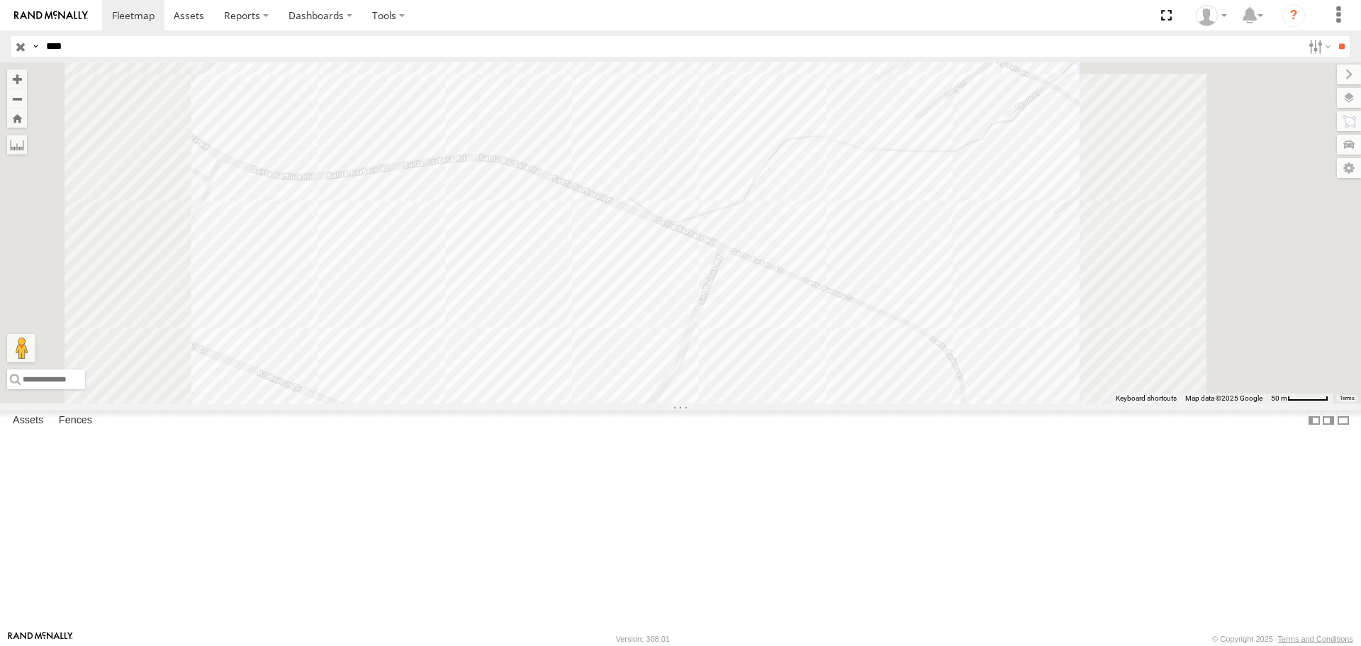
click at [664, 403] on div at bounding box center [680, 232] width 1361 height 340
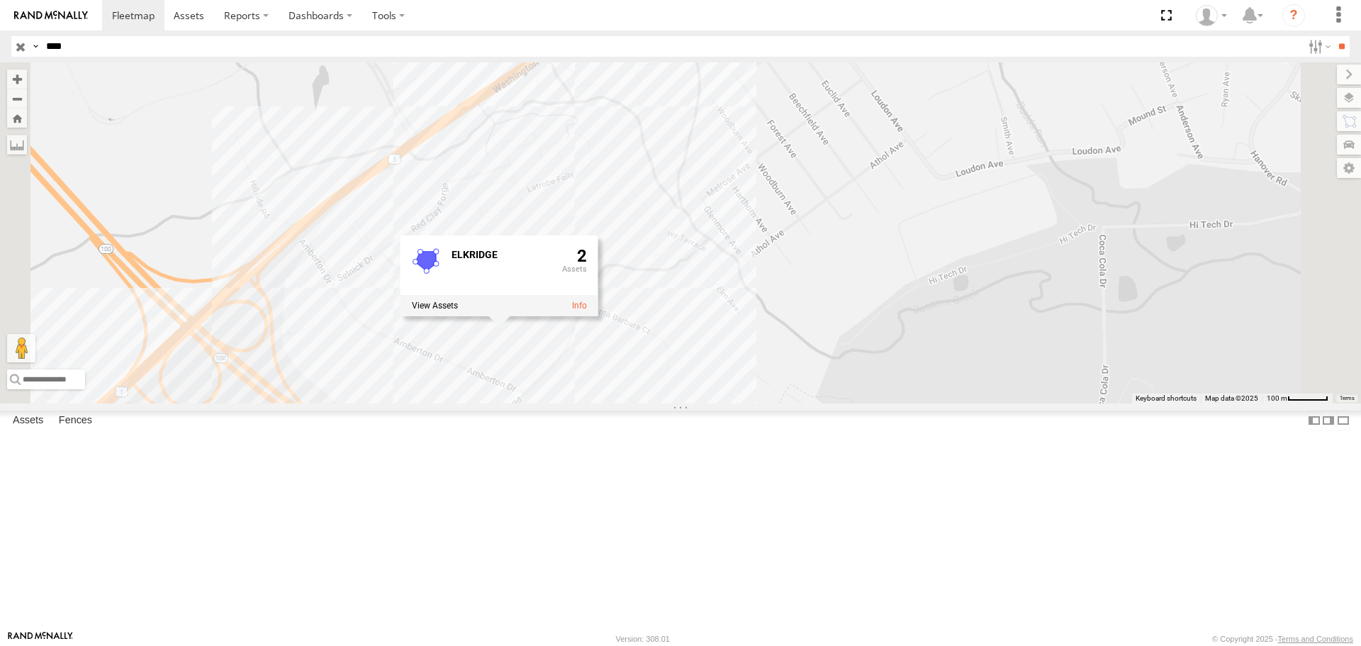
drag, startPoint x: 768, startPoint y: 426, endPoint x: 771, endPoint y: 437, distance: 11.0
click at [598, 316] on div at bounding box center [500, 305] width 198 height 21
click at [0, 0] on span at bounding box center [0, 0] width 0 height 0
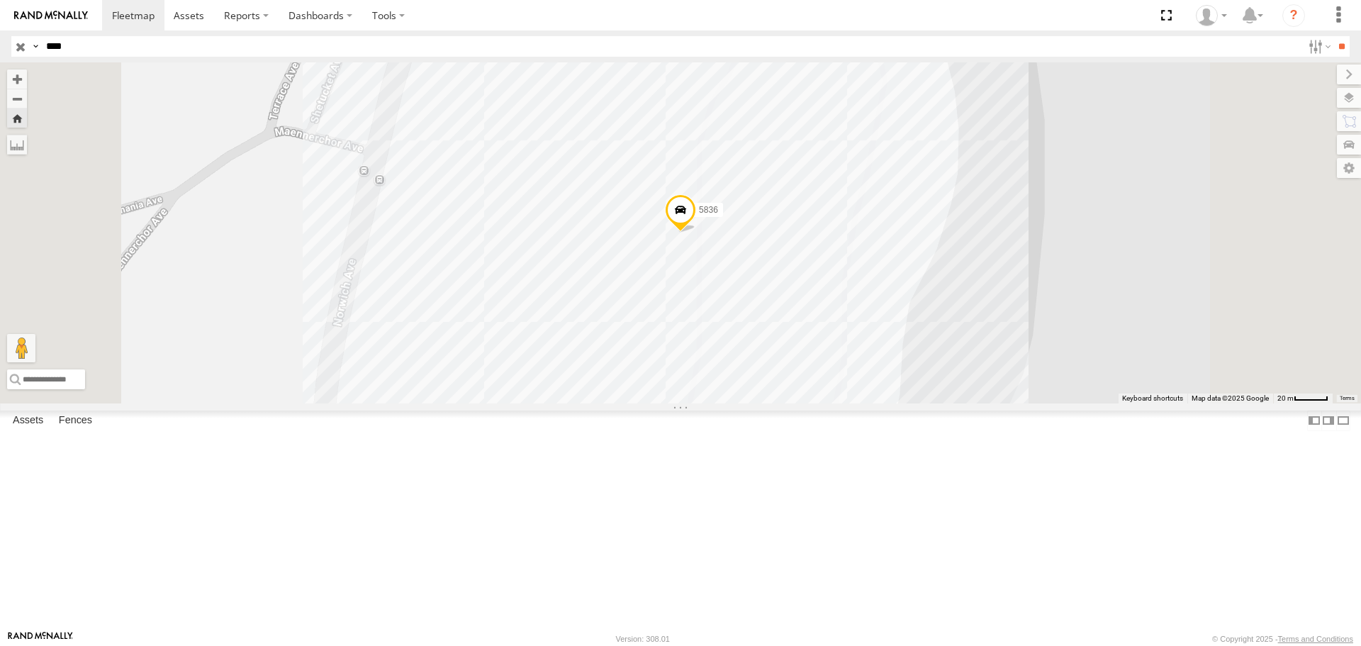
click at [22, 54] on input "button" at bounding box center [20, 46] width 18 height 21
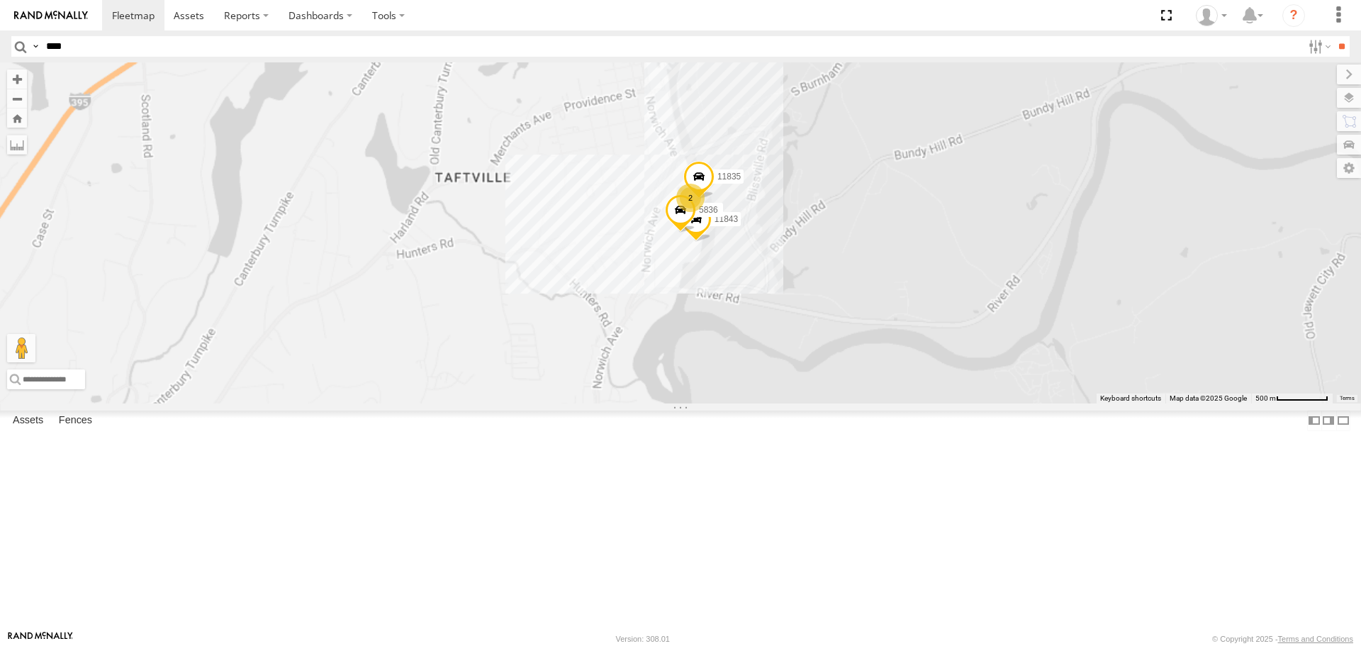
click at [71, 48] on input "****" at bounding box center [671, 46] width 1262 height 21
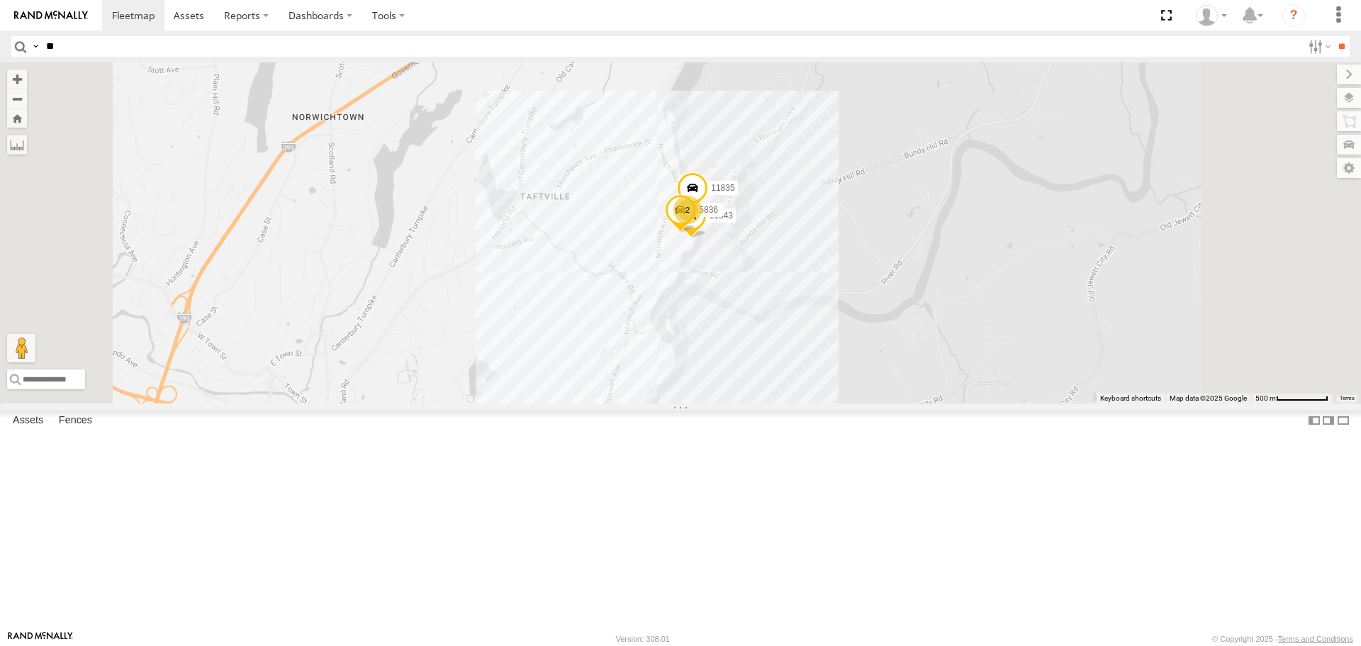
type input "*"
click at [65, 431] on label "Fences" at bounding box center [76, 421] width 48 height 20
click at [0, 0] on div "[GEOGRAPHIC_DATA], [GEOGRAPHIC_DATA] - Mattress" at bounding box center [0, 0] width 0 height 0
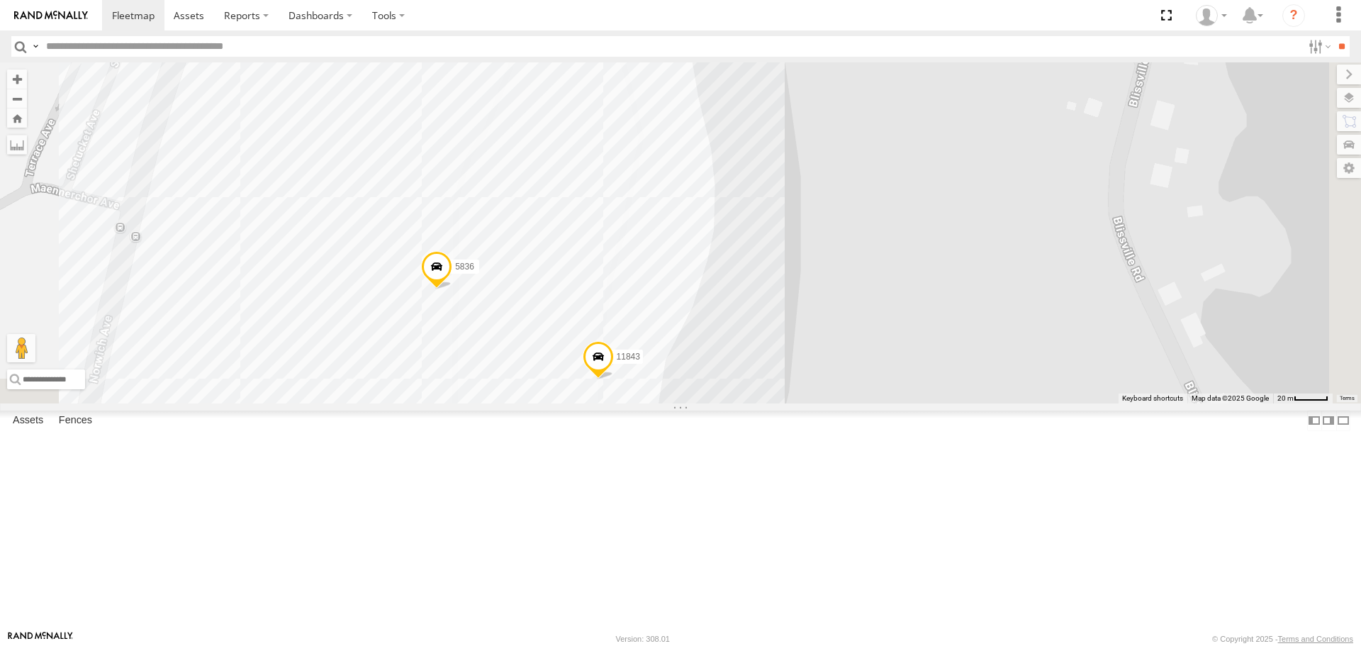
drag, startPoint x: 798, startPoint y: 379, endPoint x: 693, endPoint y: 227, distance: 184.5
click at [640, 174] on div "11835 11843 5836 11856 5815" at bounding box center [680, 232] width 1361 height 340
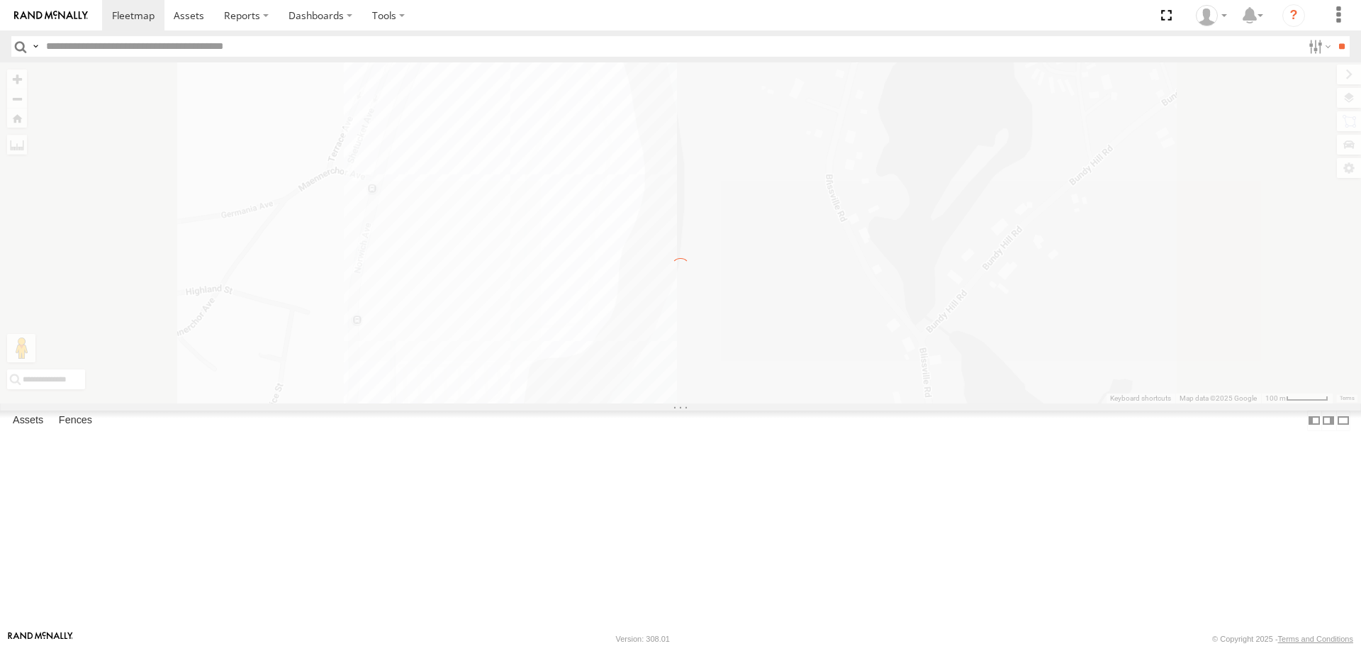
scroll to position [0, 0]
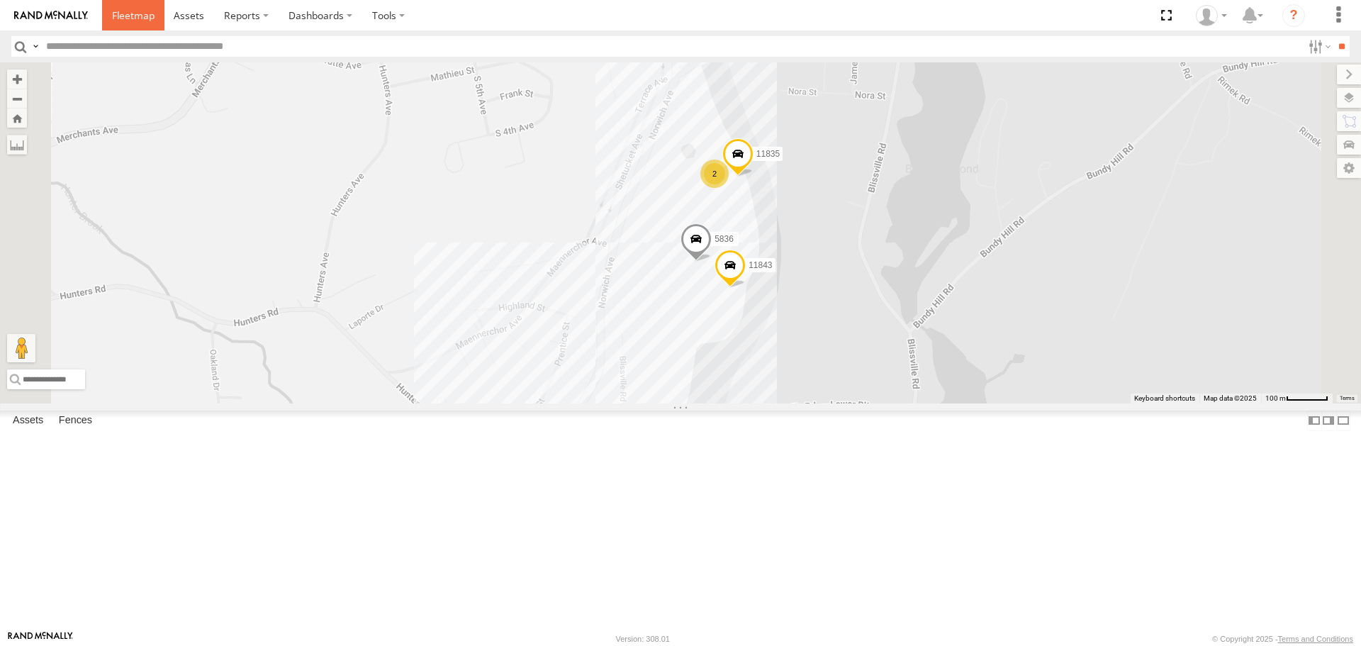
click at [121, 14] on span at bounding box center [133, 15] width 43 height 13
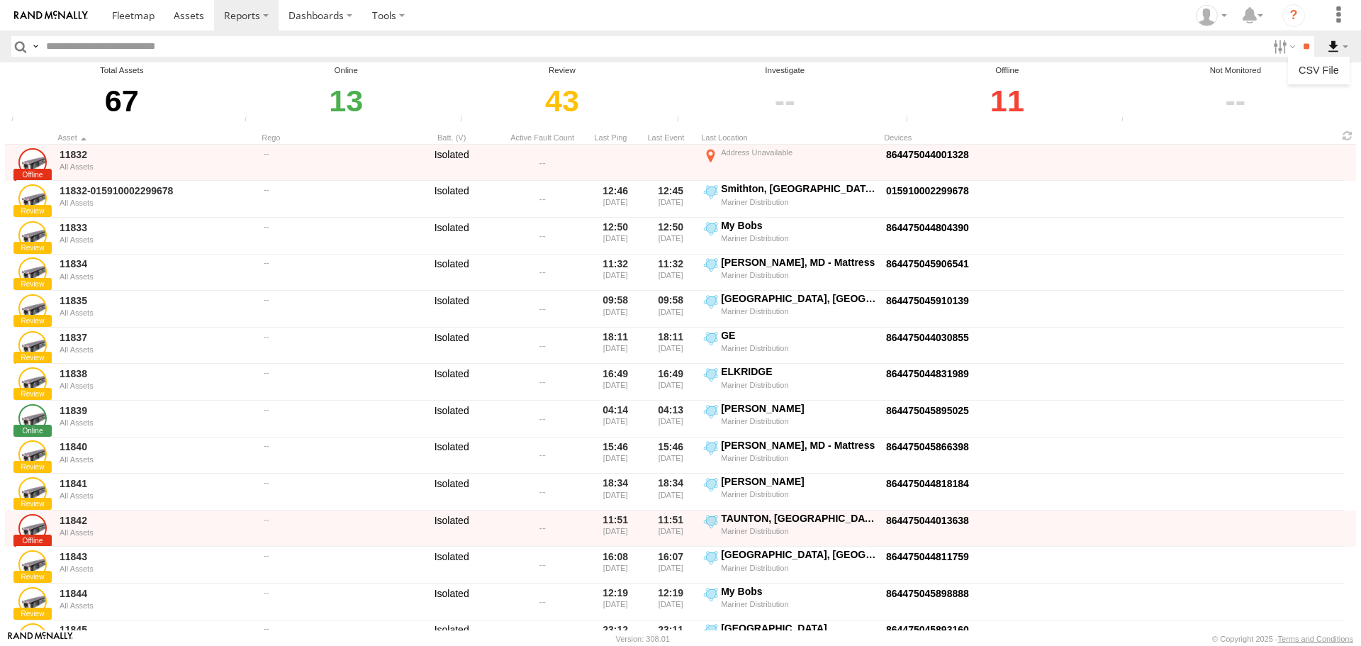
click at [1337, 49] on label at bounding box center [1338, 46] width 24 height 21
click at [1345, 43] on label at bounding box center [1338, 46] width 24 height 21
click at [1332, 67] on link at bounding box center [1319, 70] width 50 height 21
